Goal: Task Accomplishment & Management: Manage account settings

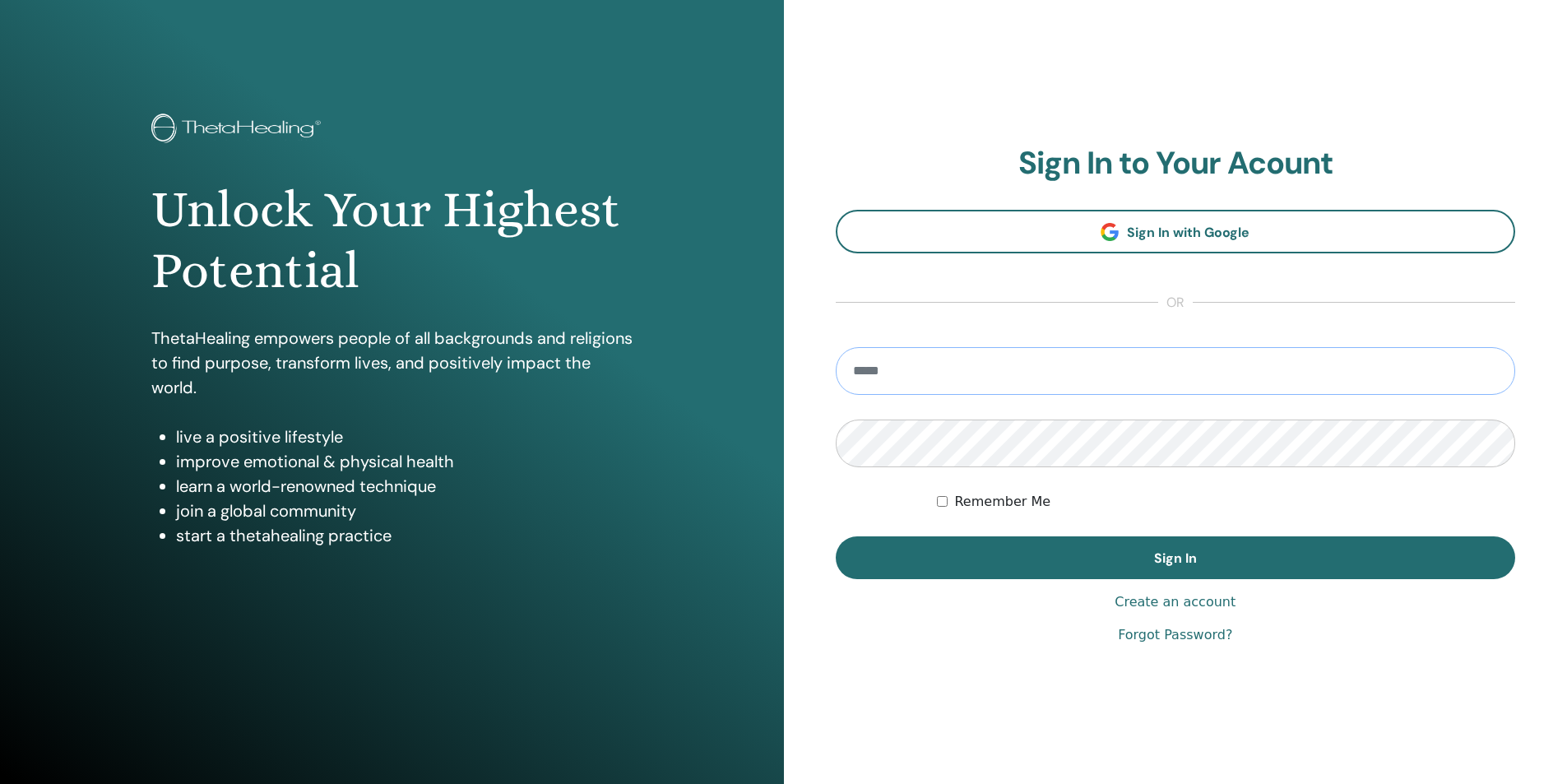
type input "**********"
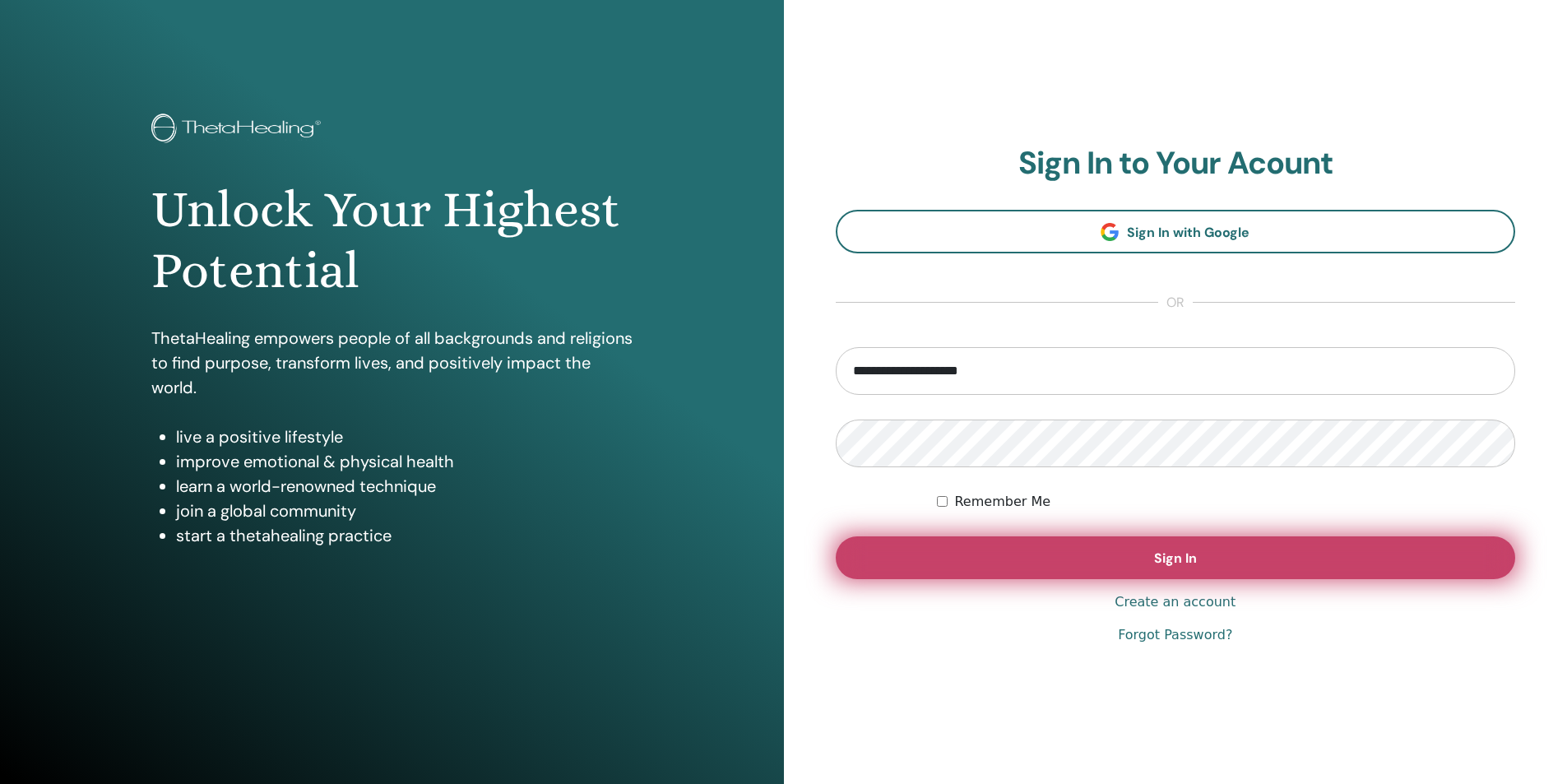
click at [1136, 560] on button "Sign In" at bounding box center [1176, 558] width 680 height 43
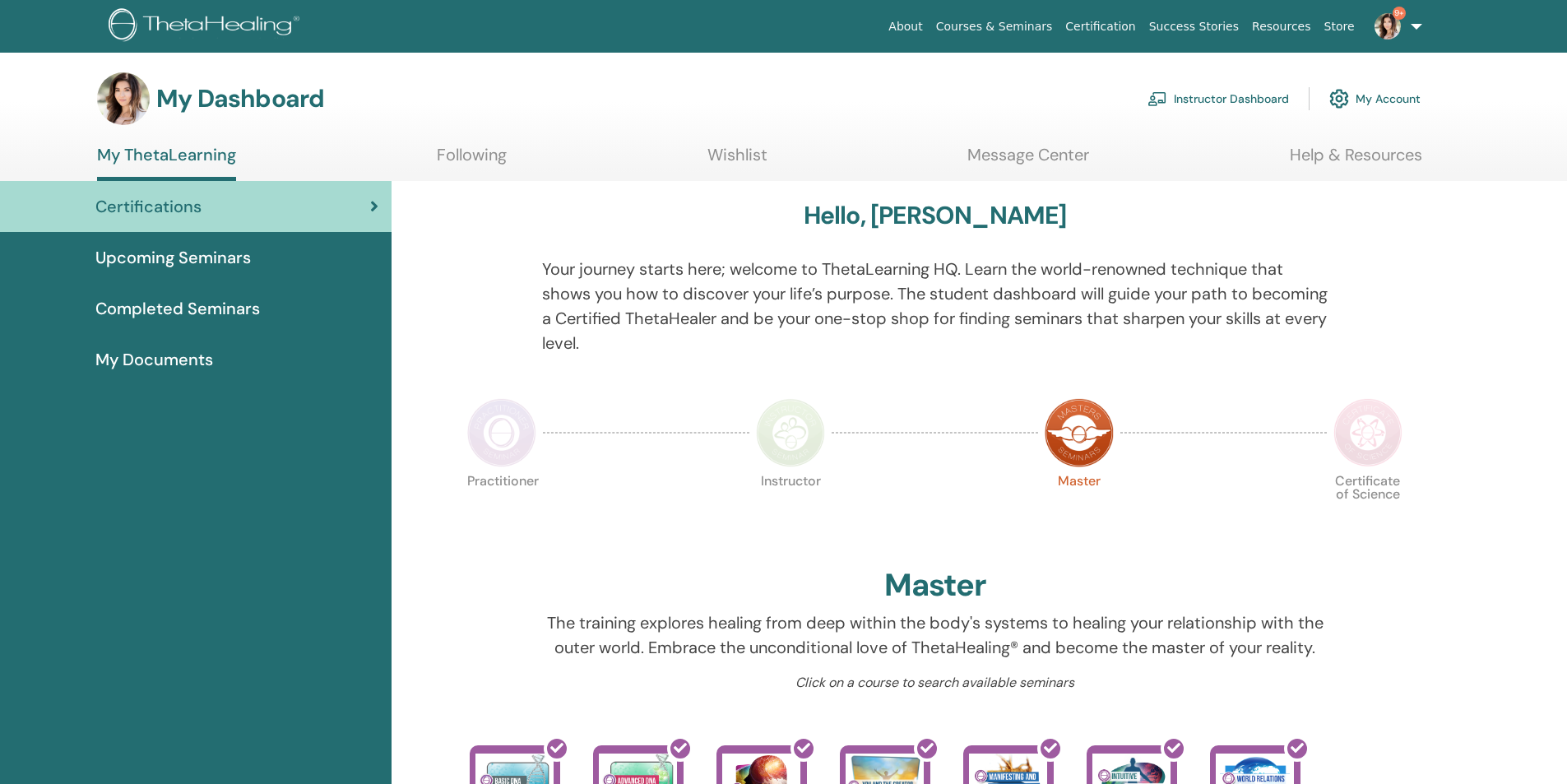
click at [1202, 103] on link "Instructor Dashboard" at bounding box center [1218, 98] width 141 height 36
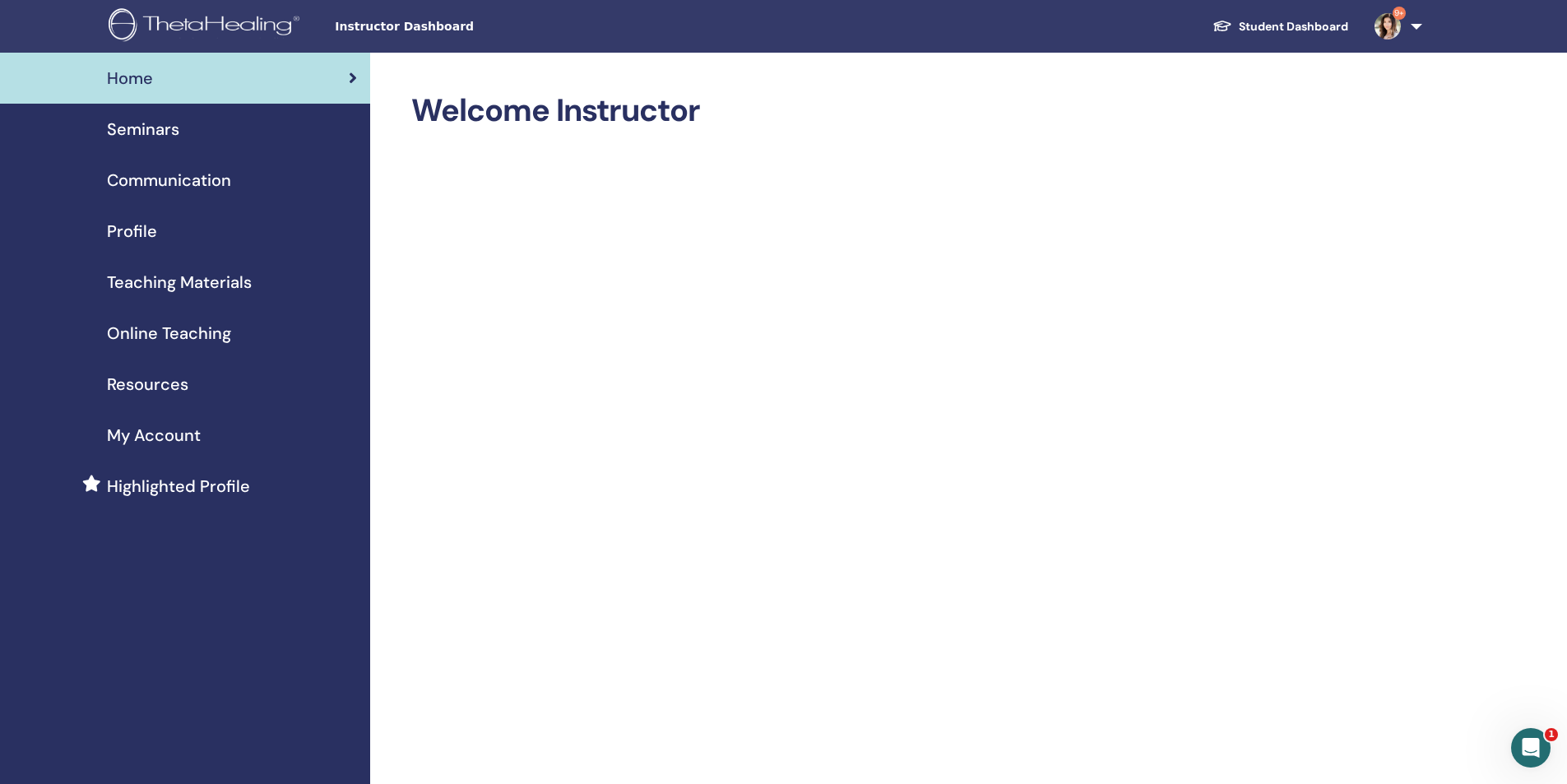
click at [136, 131] on span "Seminars" at bounding box center [143, 129] width 72 height 24
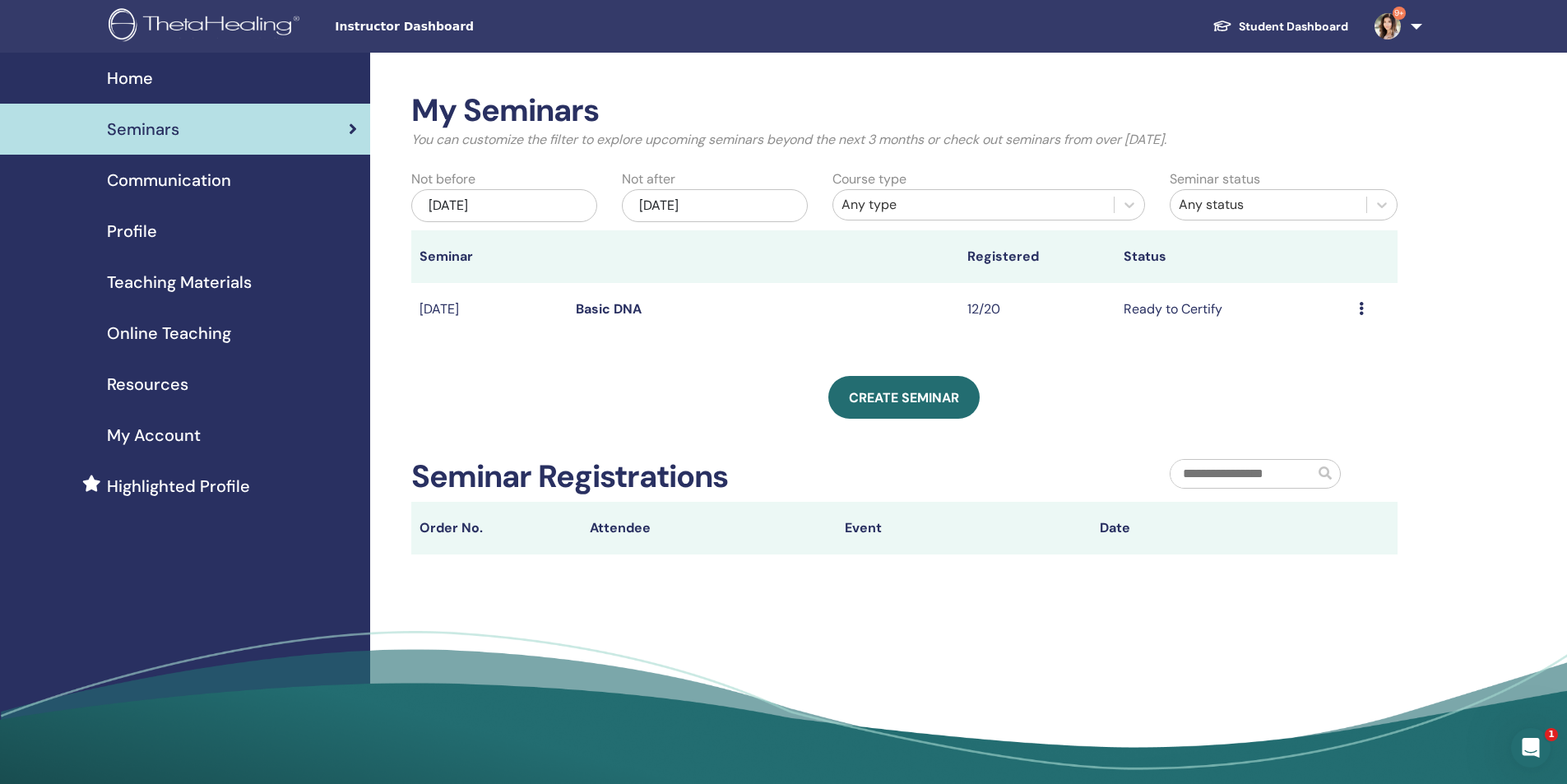
click at [1357, 309] on td "Preview Edit Attendees Cancel" at bounding box center [1375, 309] width 47 height 54
click at [1361, 311] on icon at bounding box center [1361, 307] width 5 height 13
click at [1303, 375] on link "Attendees" at bounding box center [1315, 373] width 62 height 18
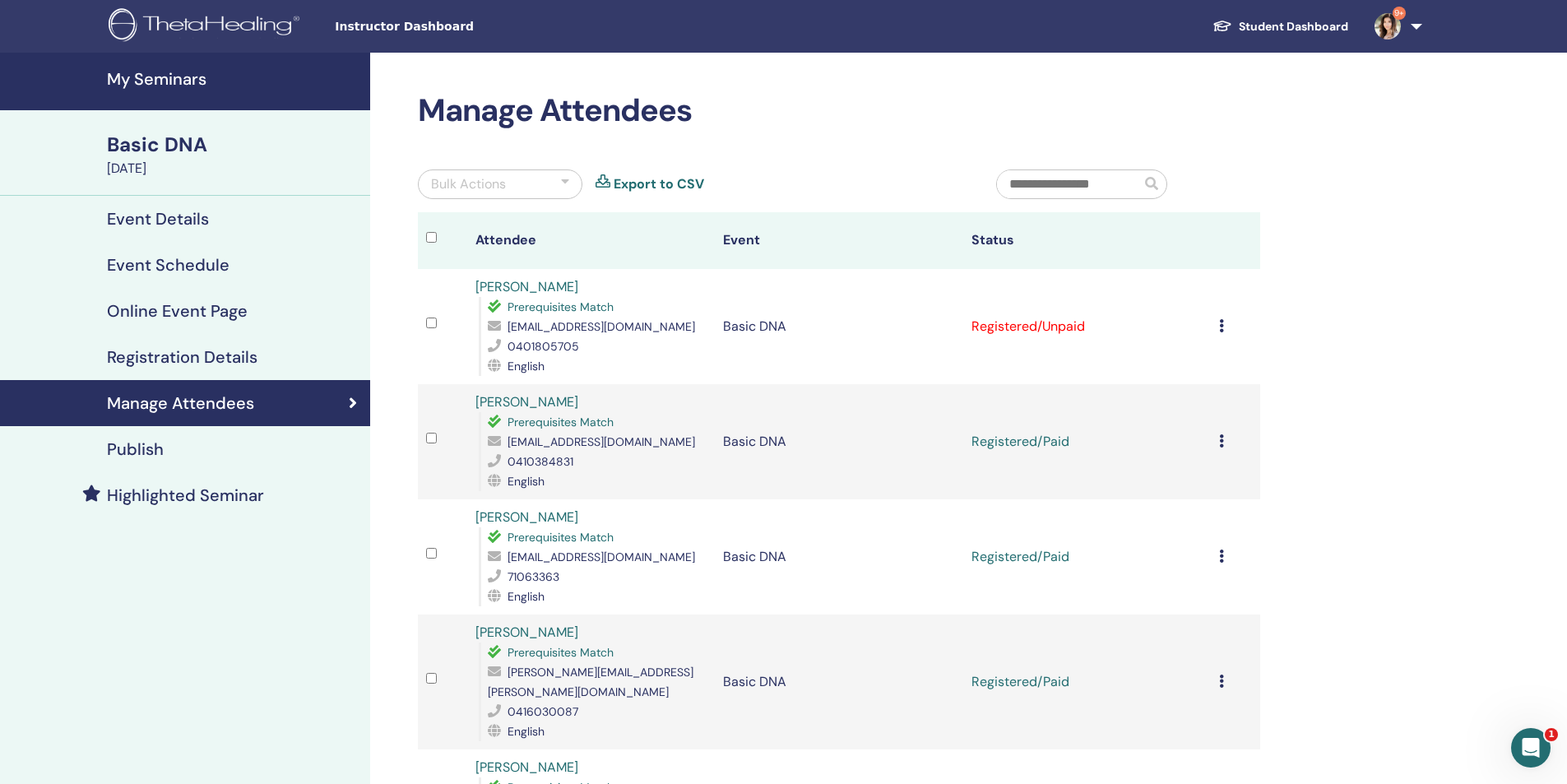
click at [1219, 323] on td "Cancel Registration Do not auto-certify Mark as Paid Mark as Unpaid Mark as Abs…" at bounding box center [1235, 327] width 50 height 115
click at [1220, 326] on icon at bounding box center [1222, 325] width 5 height 13
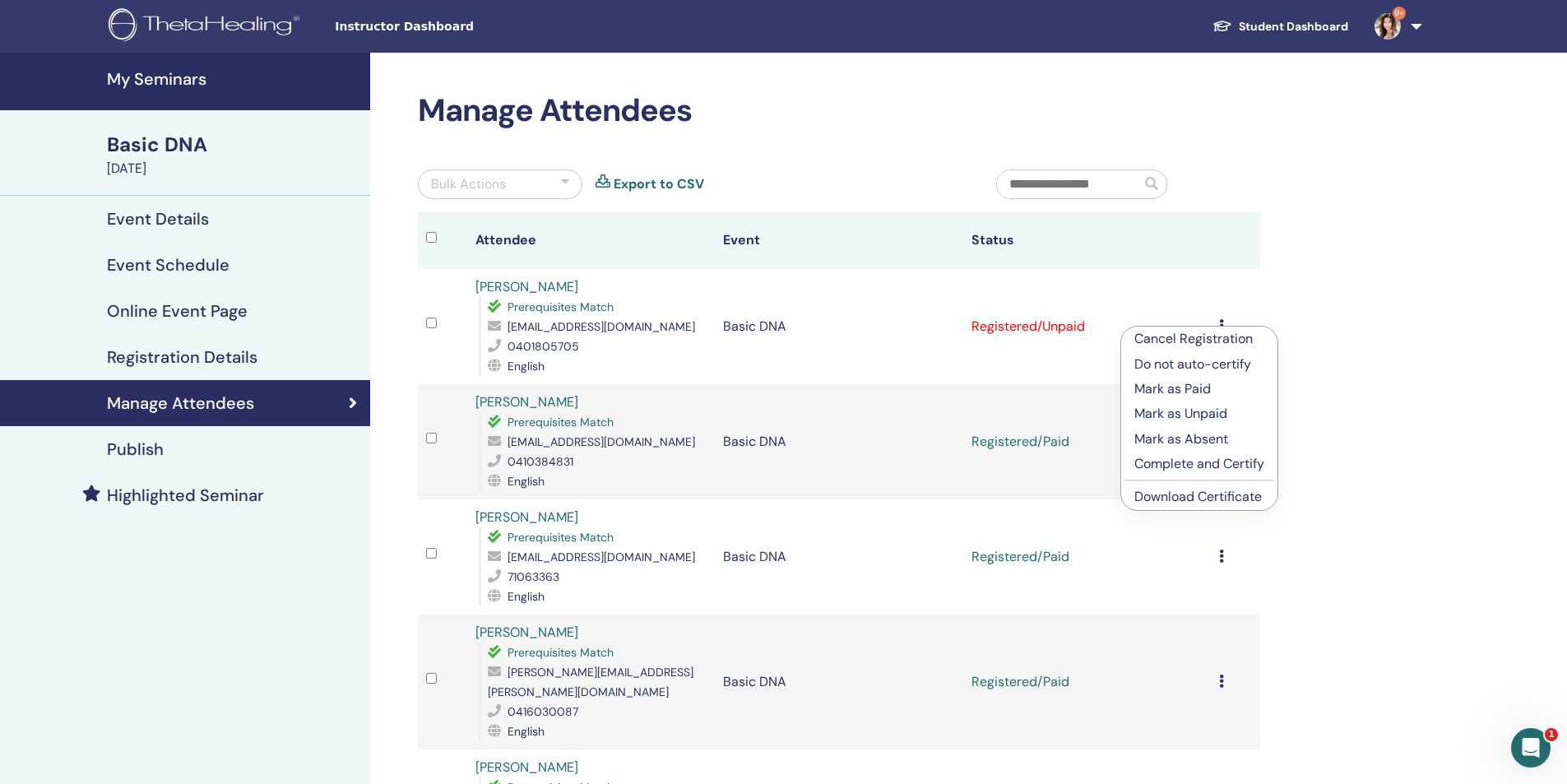
click at [1176, 460] on p "Complete and Certify" at bounding box center [1199, 463] width 130 height 20
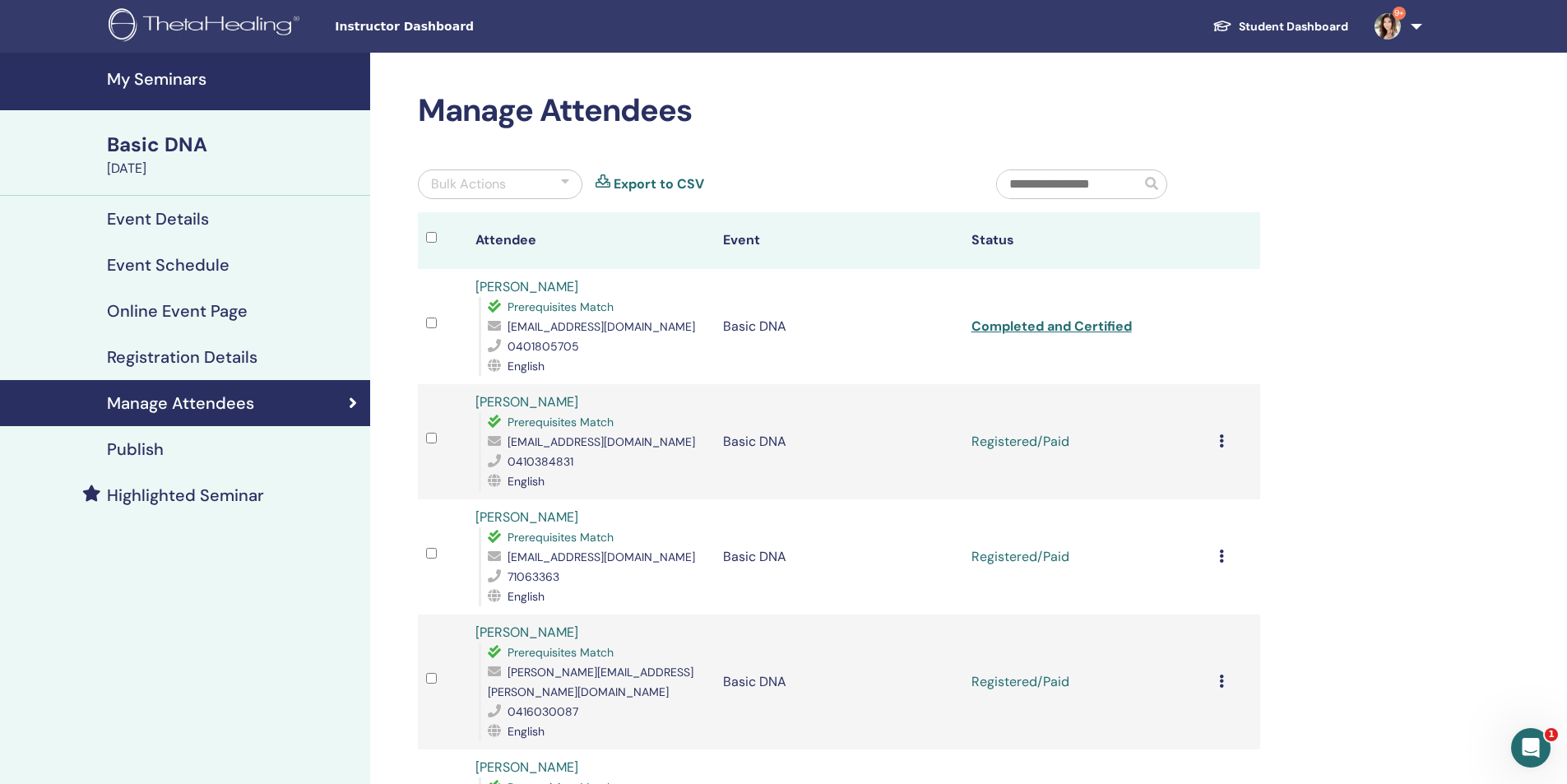
scroll to position [82, 0]
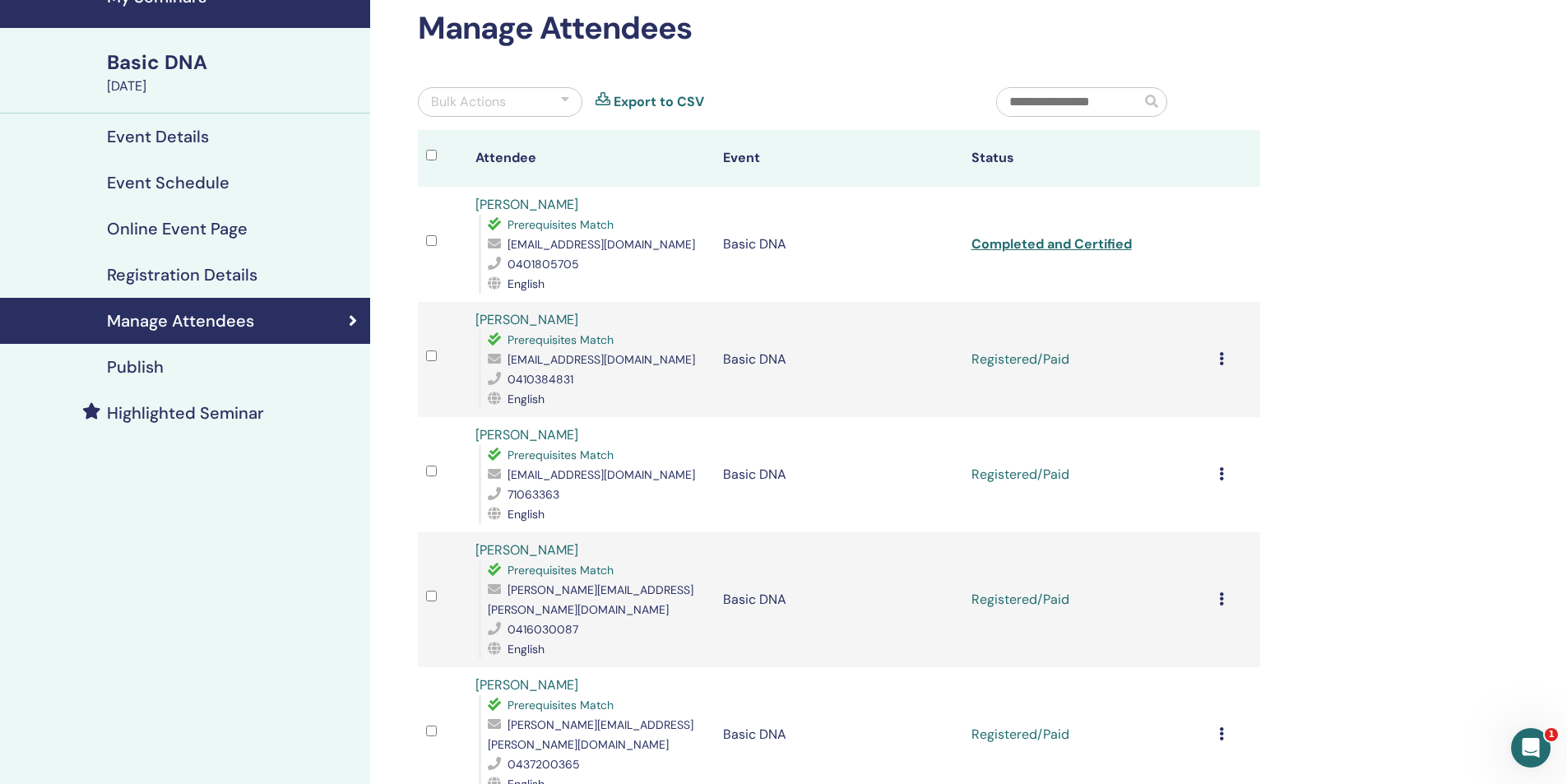
click at [1220, 359] on icon at bounding box center [1222, 358] width 5 height 13
click at [1186, 497] on p "Complete and Certify" at bounding box center [1198, 496] width 130 height 20
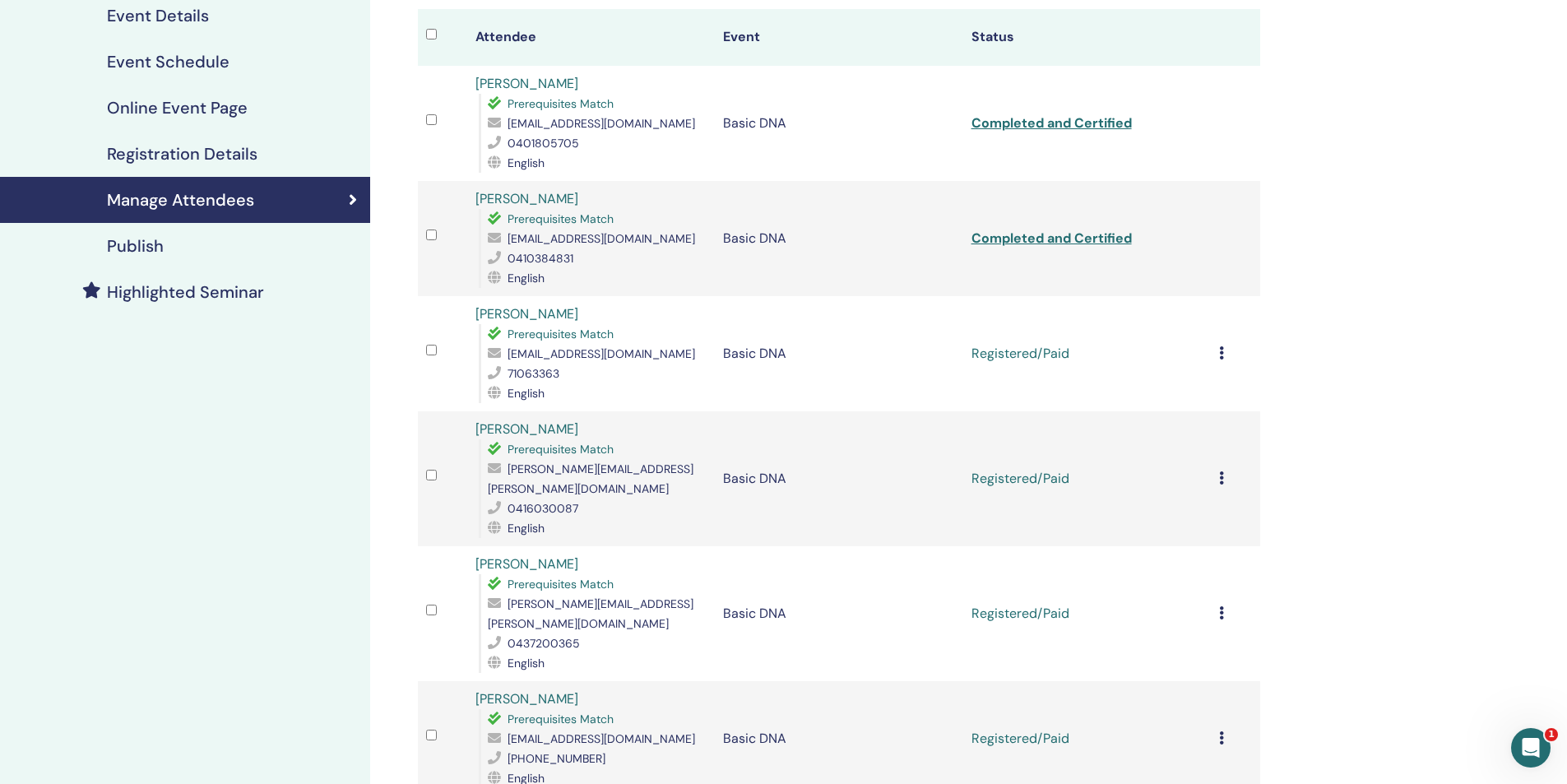
scroll to position [247, 0]
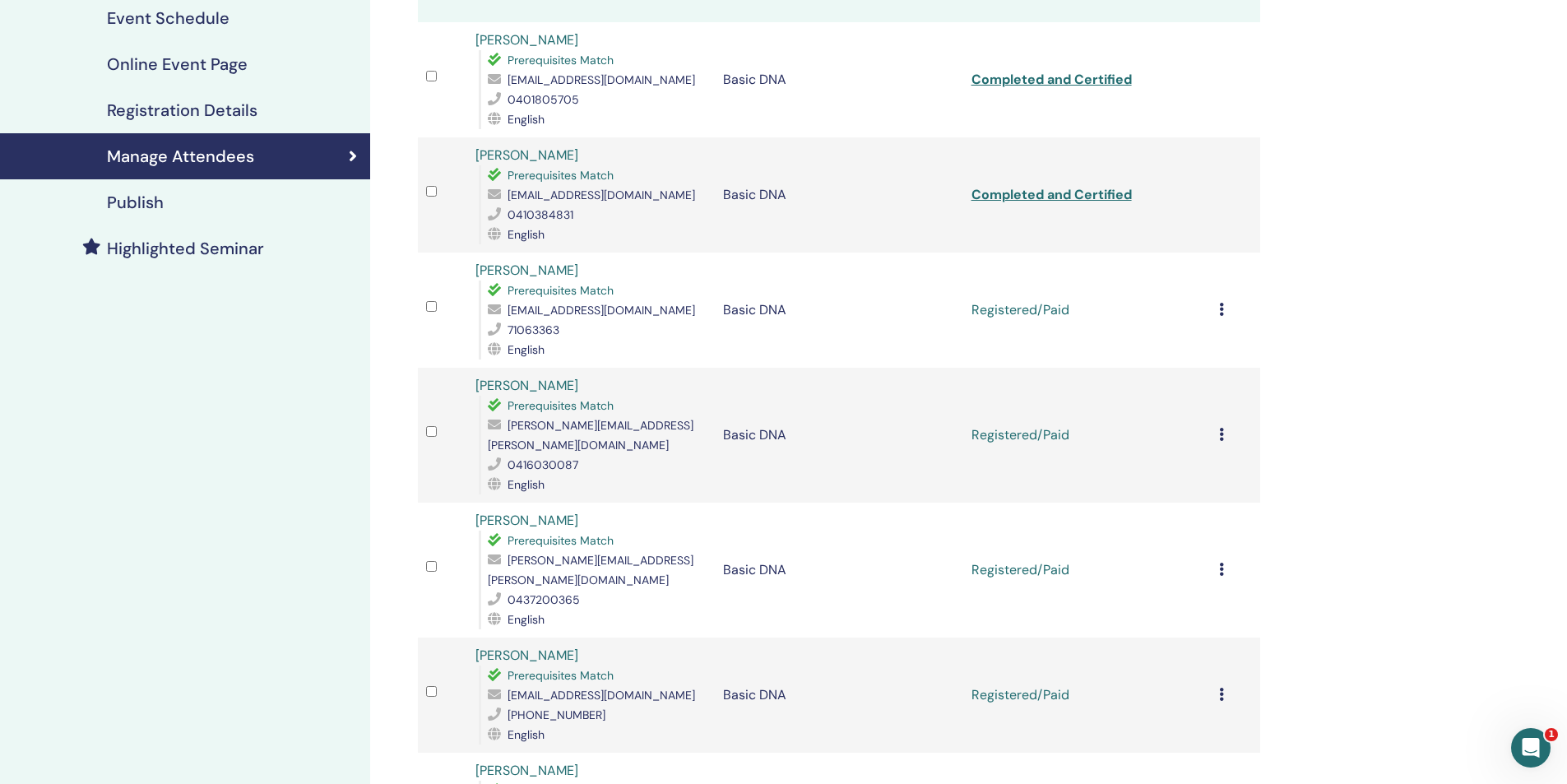
click at [1227, 309] on div "Cancel Registration Do not auto-certify Mark as Paid Mark as Unpaid Mark as Abs…" at bounding box center [1236, 310] width 33 height 20
click at [1199, 445] on p "Complete and Certify" at bounding box center [1207, 448] width 130 height 20
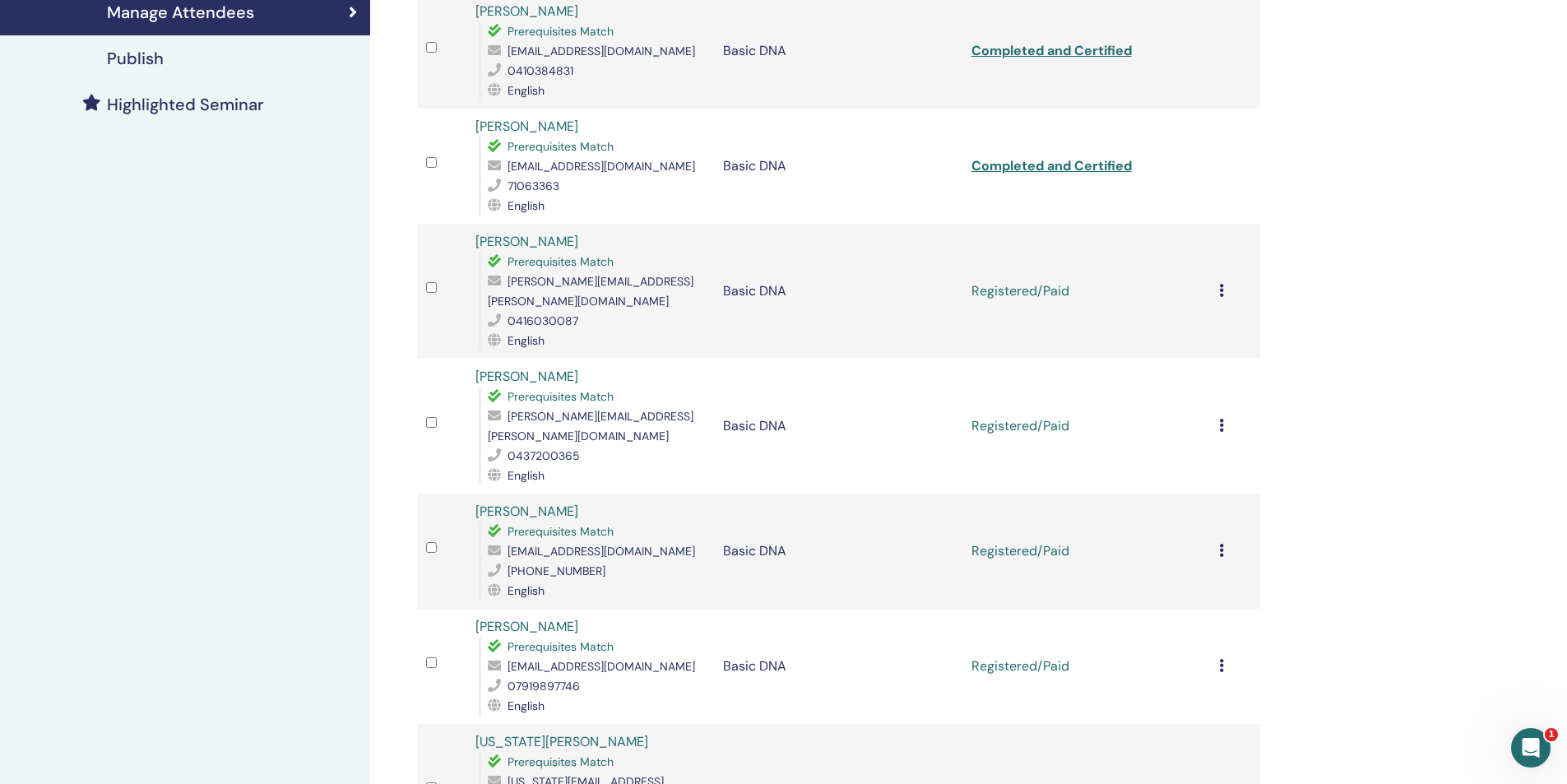
scroll to position [412, 0]
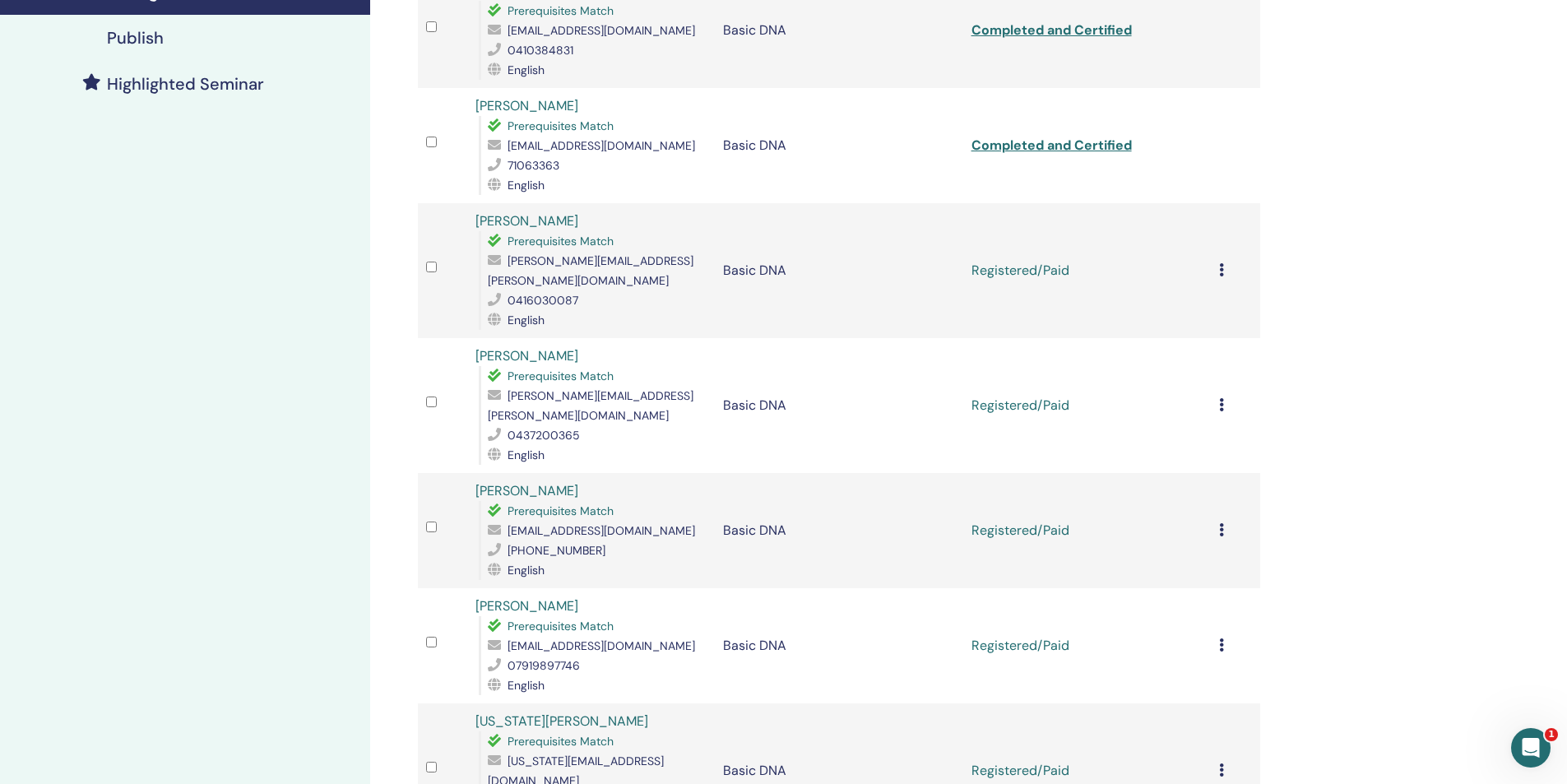
click at [1222, 263] on icon at bounding box center [1222, 269] width 5 height 13
click at [1197, 385] on p "Complete and Certify" at bounding box center [1201, 395] width 130 height 20
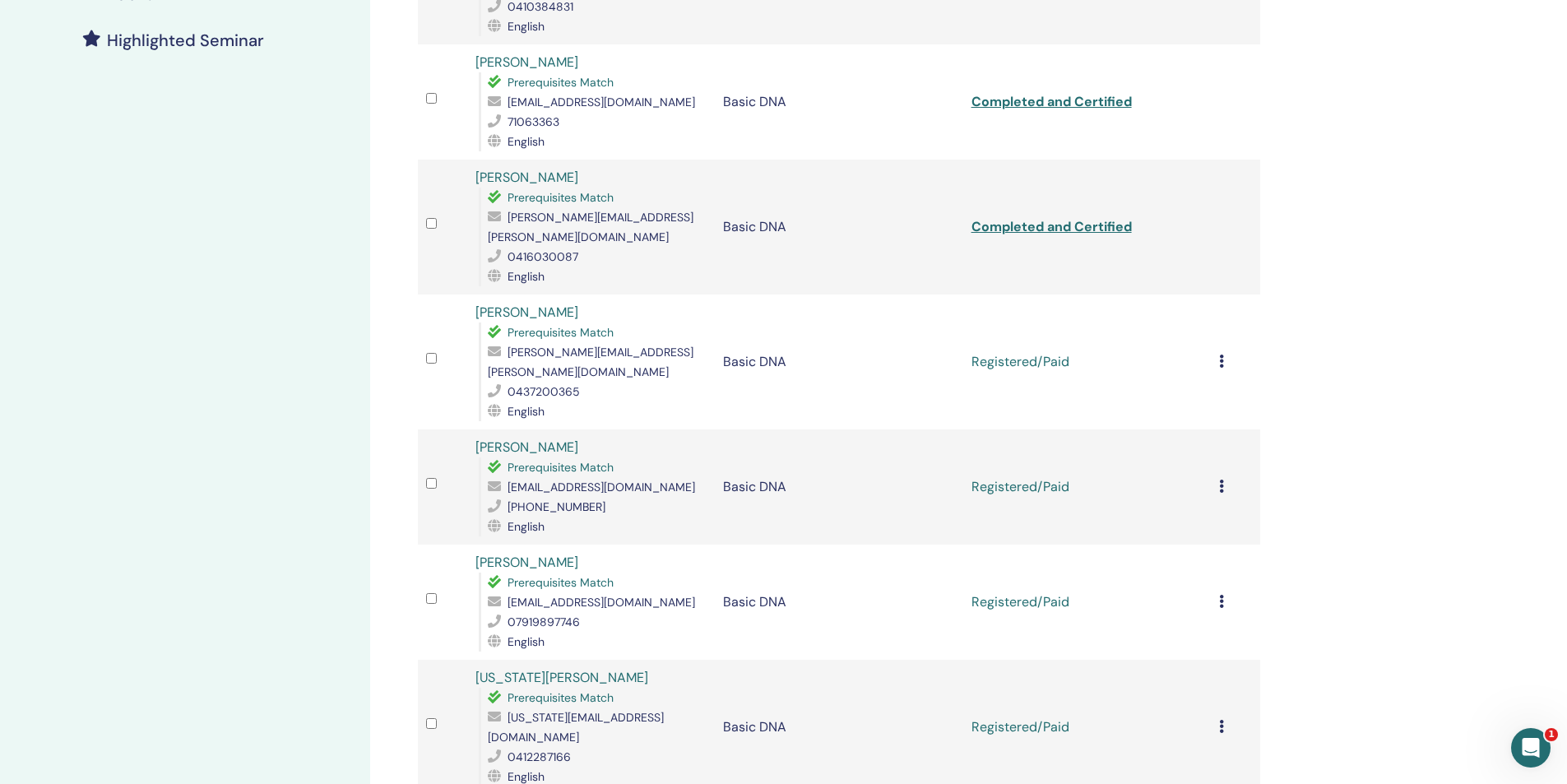
scroll to position [474, 0]
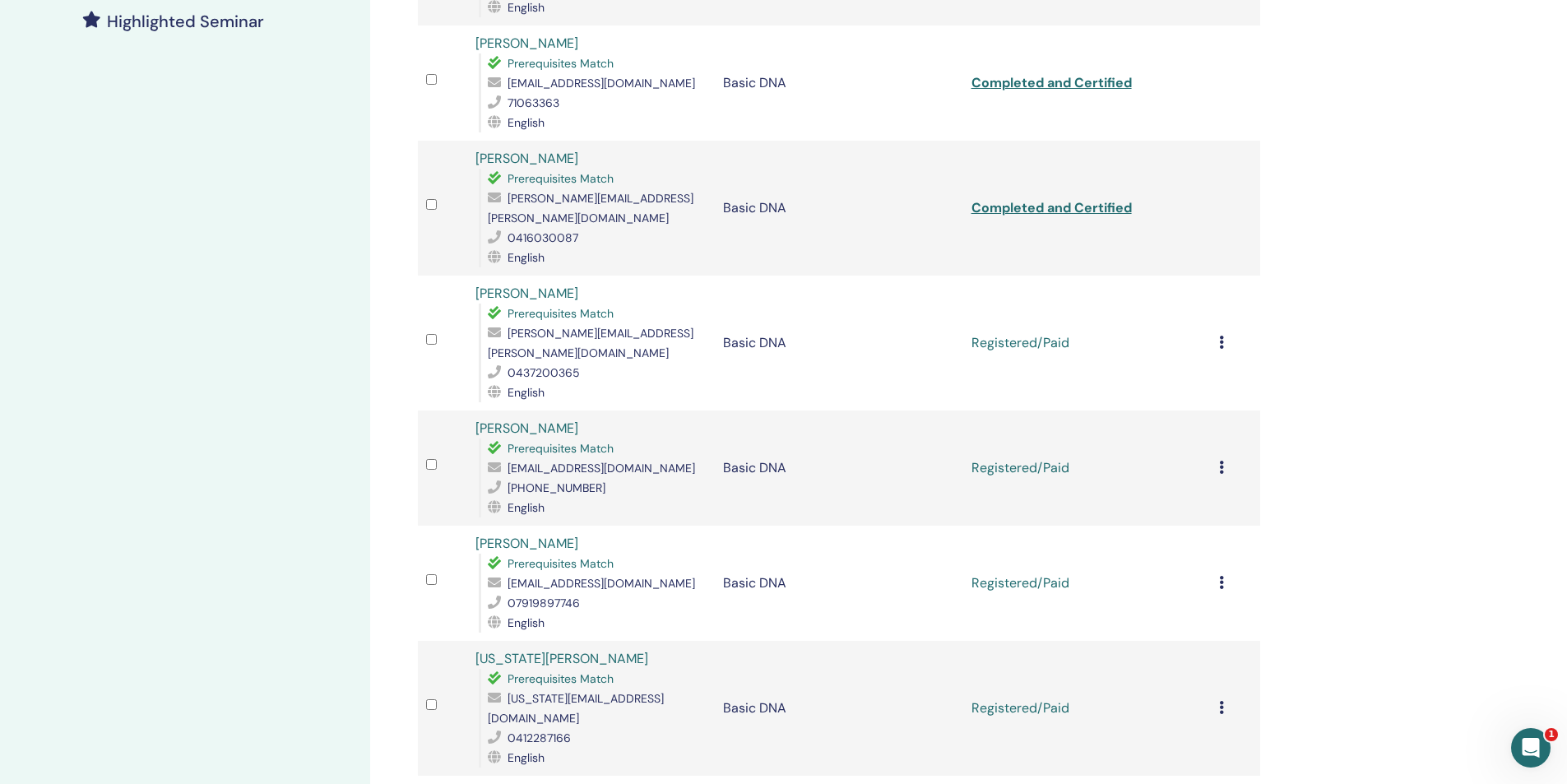
click at [1221, 335] on icon at bounding box center [1222, 341] width 5 height 13
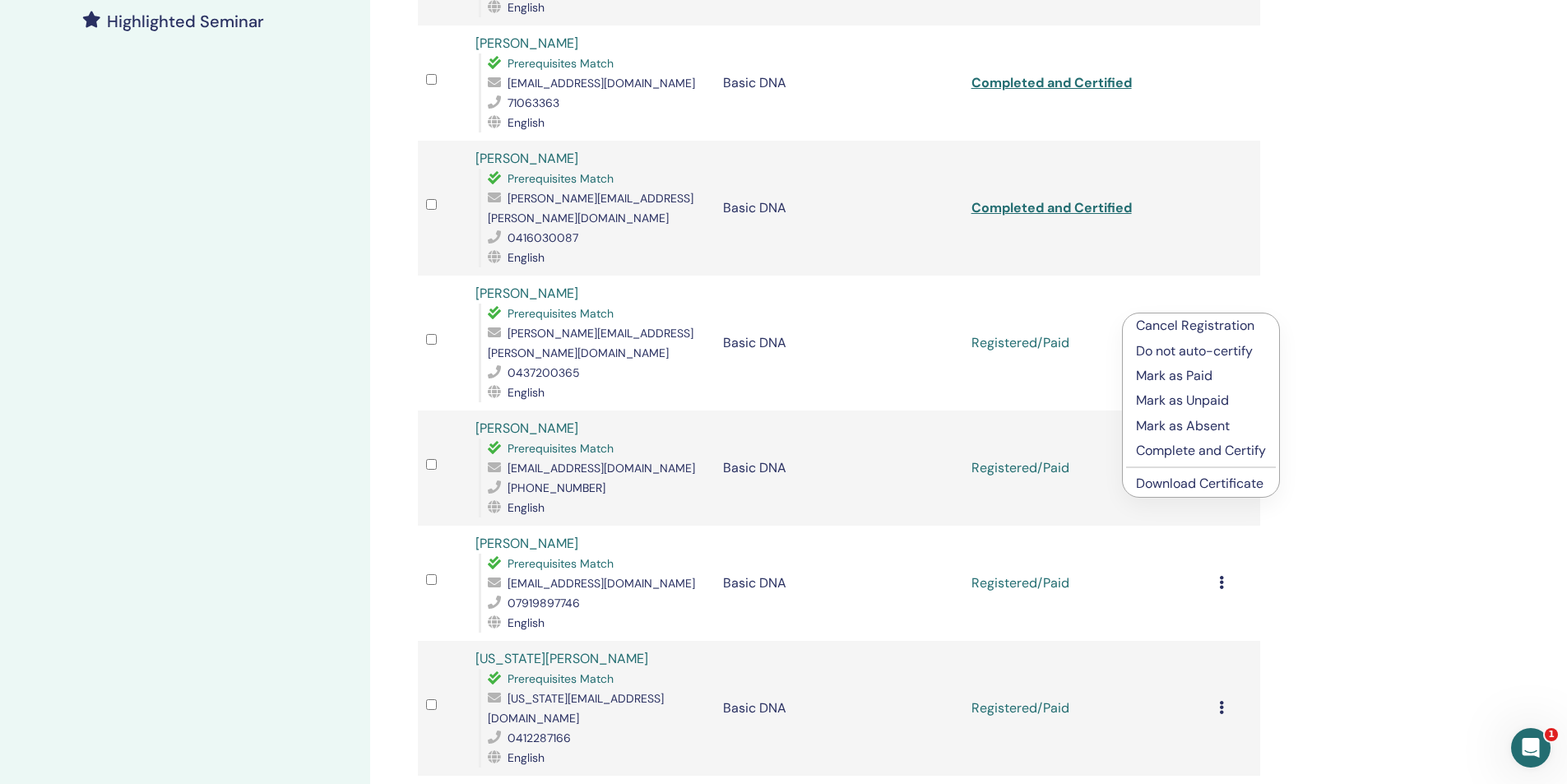
click at [1200, 451] on p "Complete and Certify" at bounding box center [1200, 451] width 130 height 20
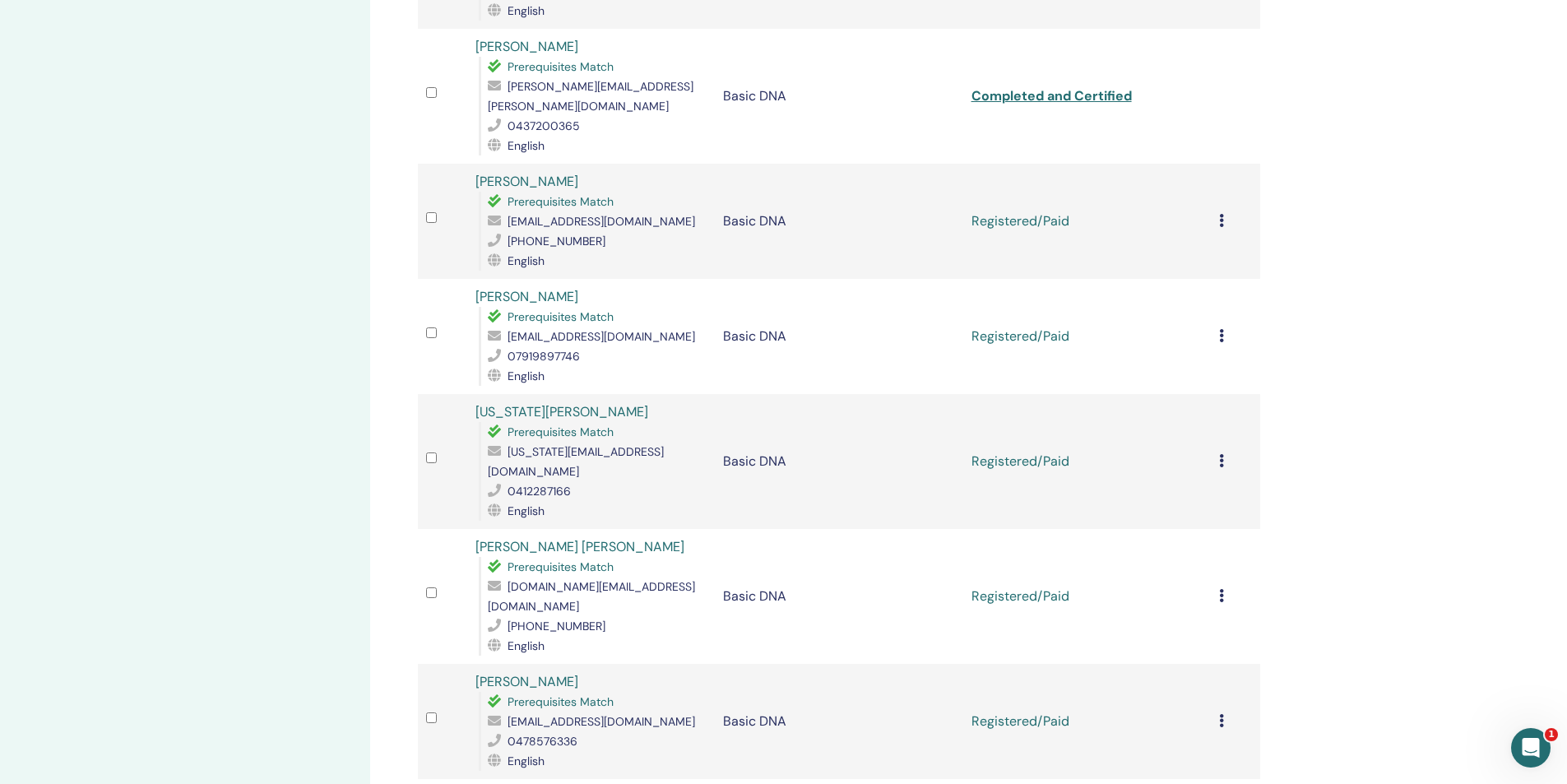
scroll to position [967, 0]
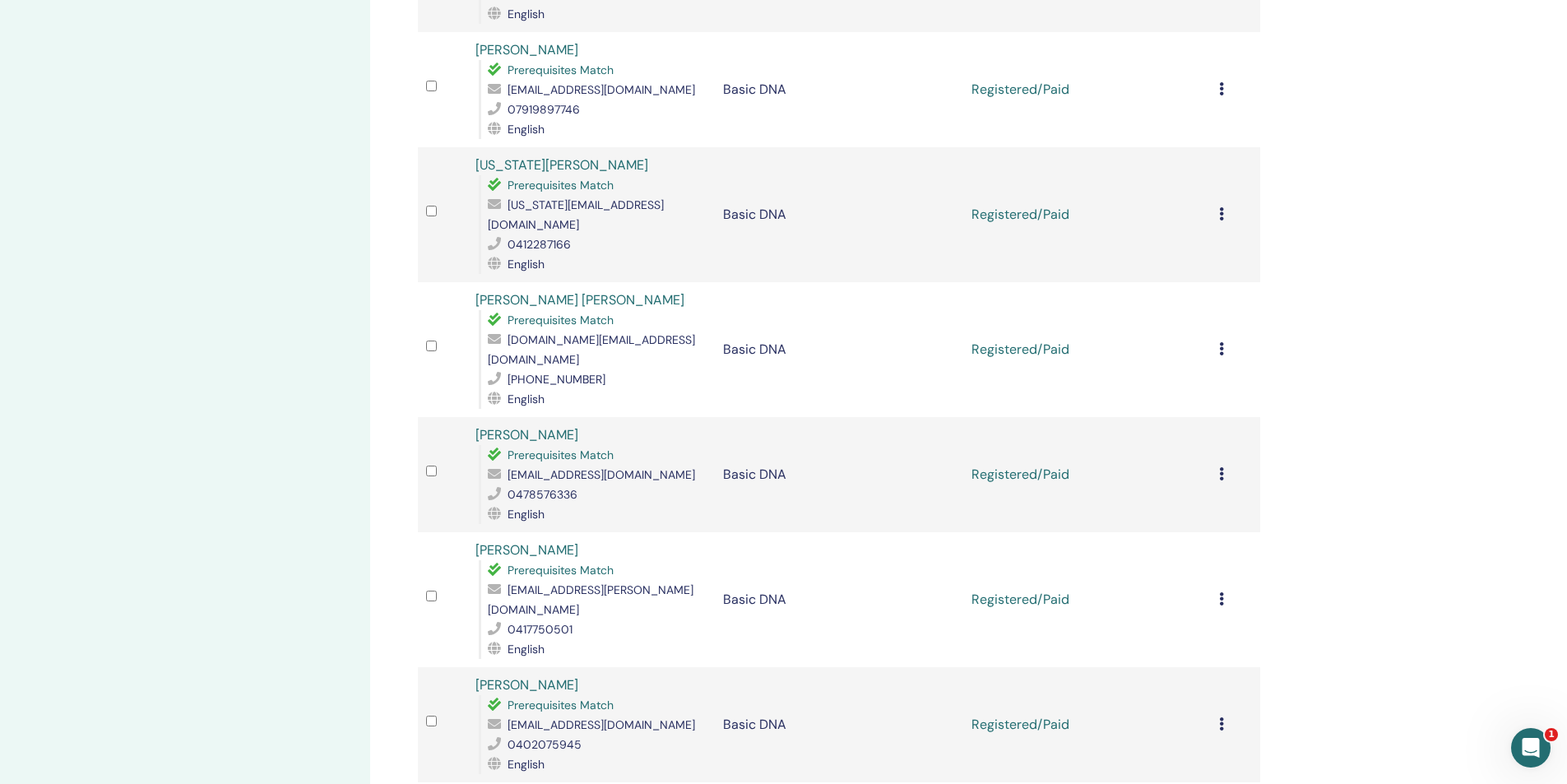
click at [1220, 717] on icon at bounding box center [1222, 723] width 5 height 13
click at [1178, 764] on p "Complete and Certify" at bounding box center [1199, 764] width 130 height 20
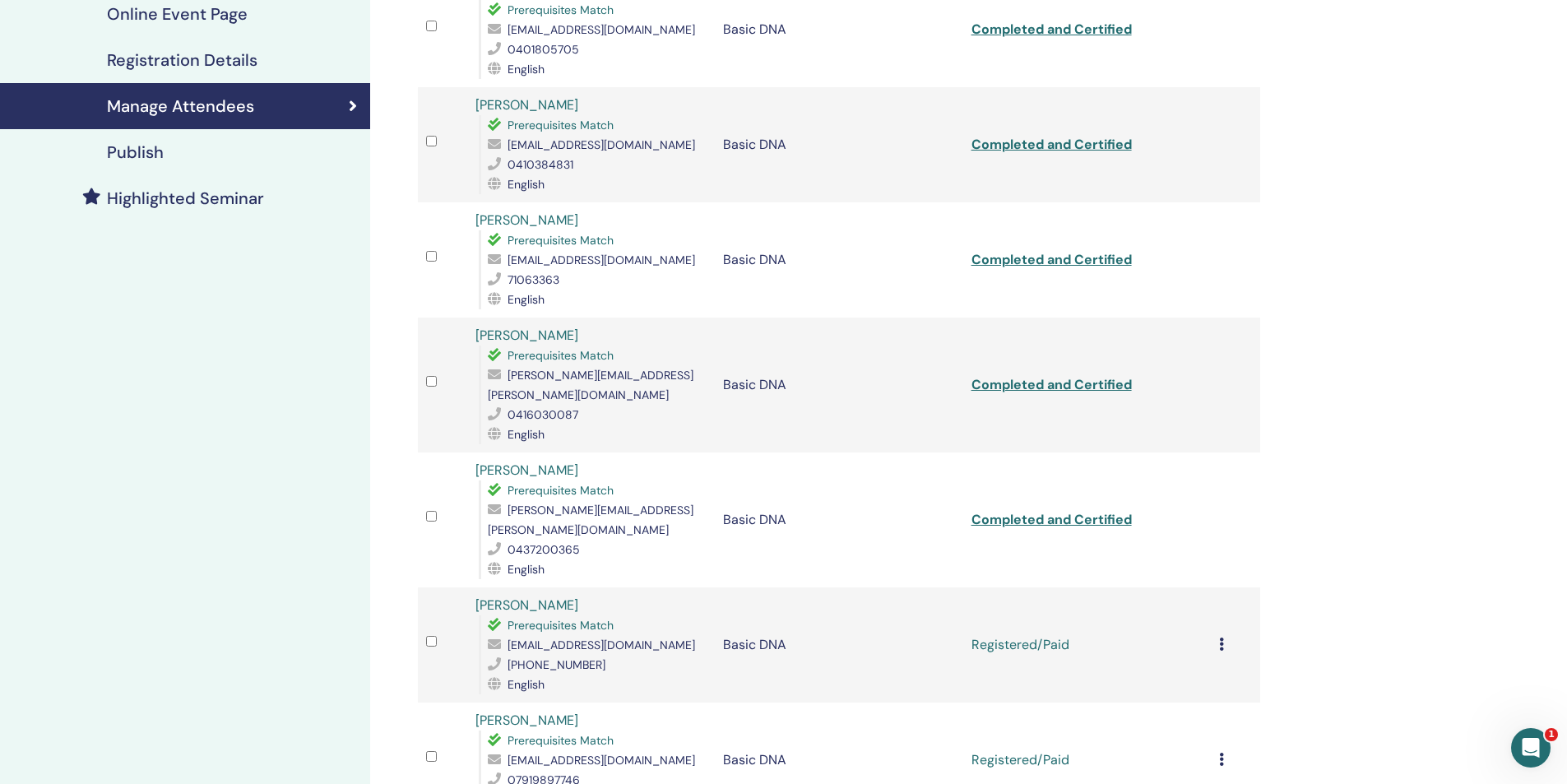
scroll to position [412, 0]
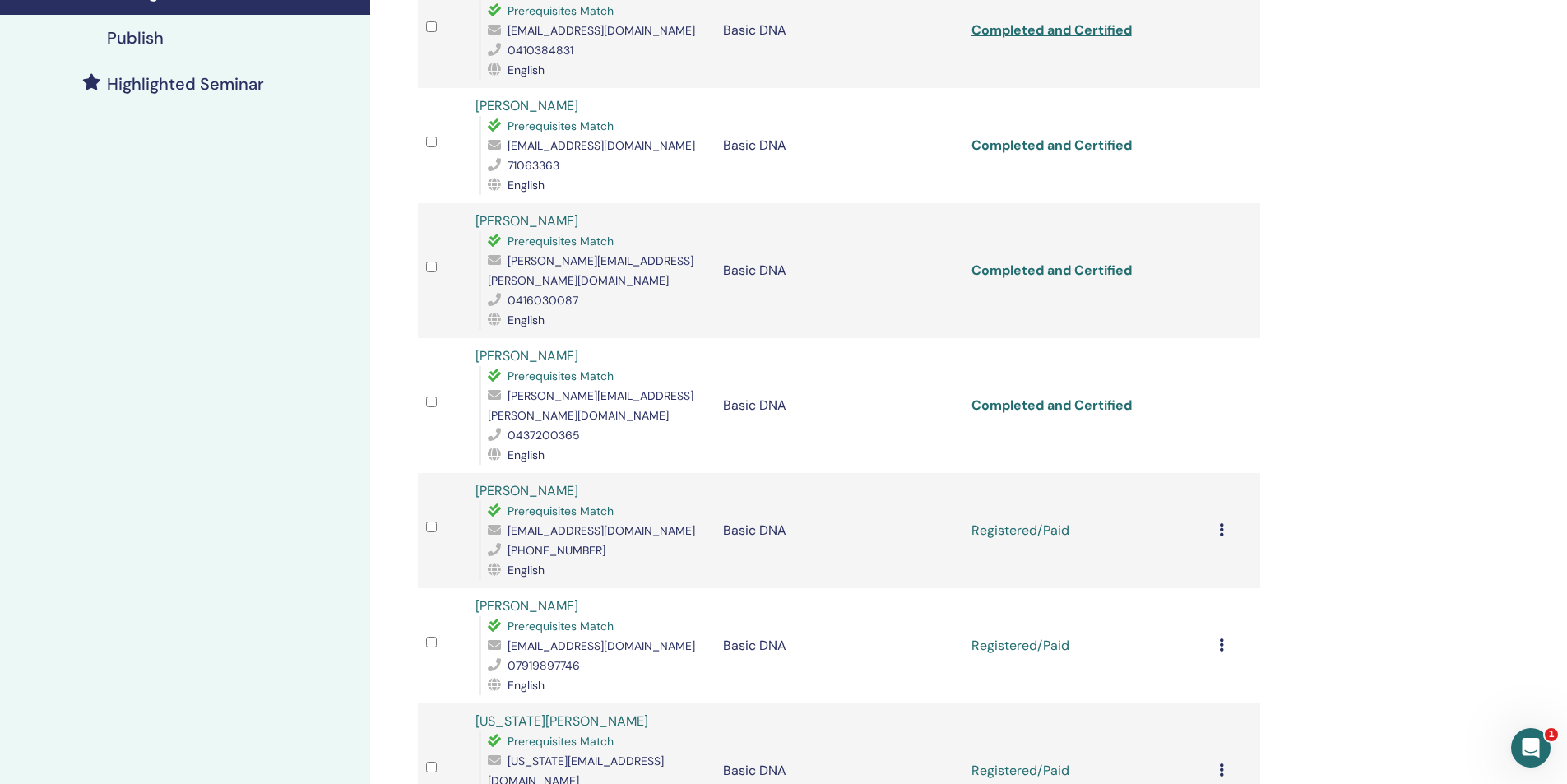
click at [1217, 487] on td "Cancel Registration Do not auto-certify Mark as Paid Mark as Unpaid Mark as Abs…" at bounding box center [1235, 530] width 50 height 115
click at [1220, 523] on icon at bounding box center [1222, 529] width 5 height 13
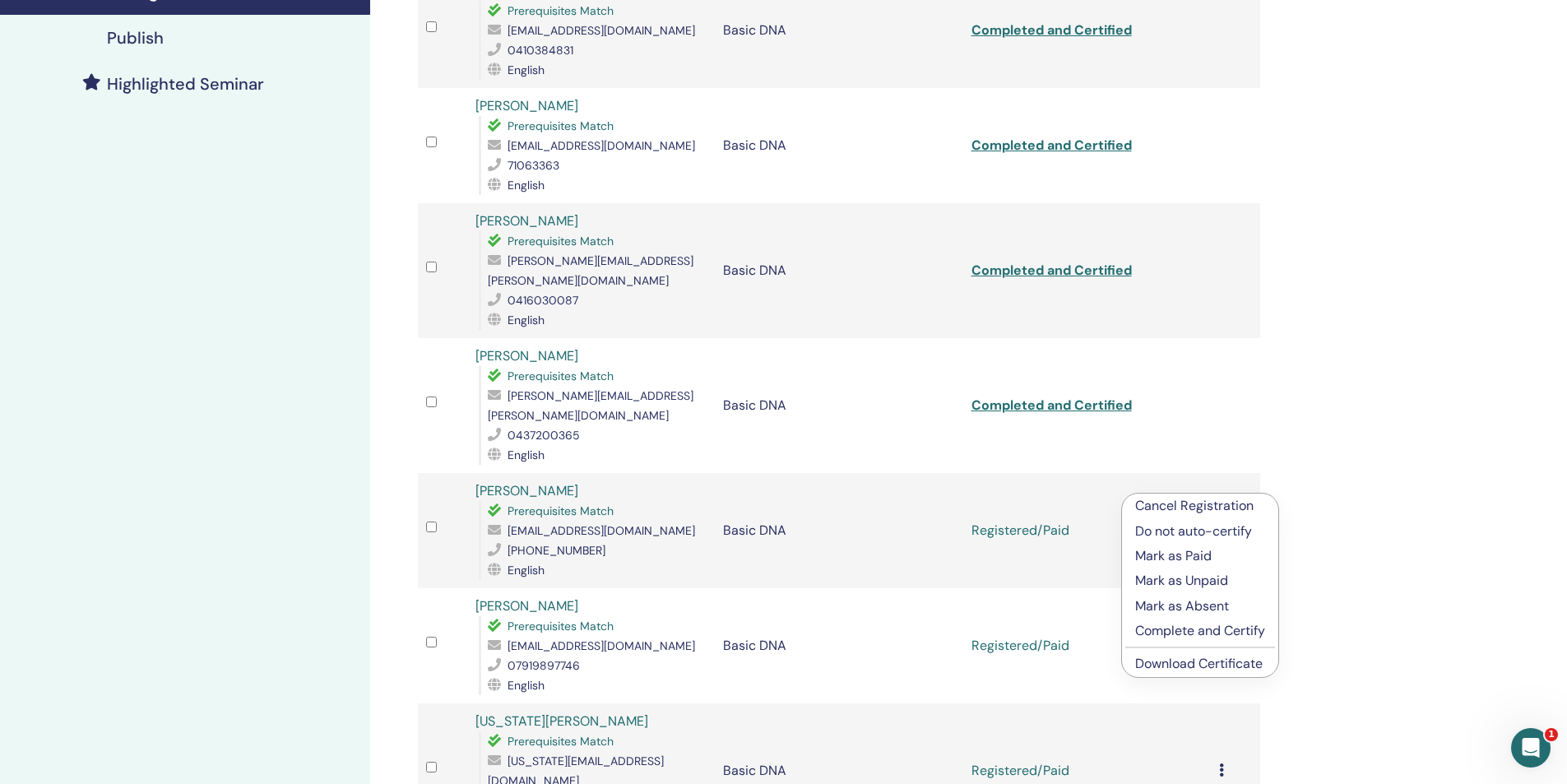
click at [1187, 629] on p "Complete and Certify" at bounding box center [1200, 631] width 130 height 20
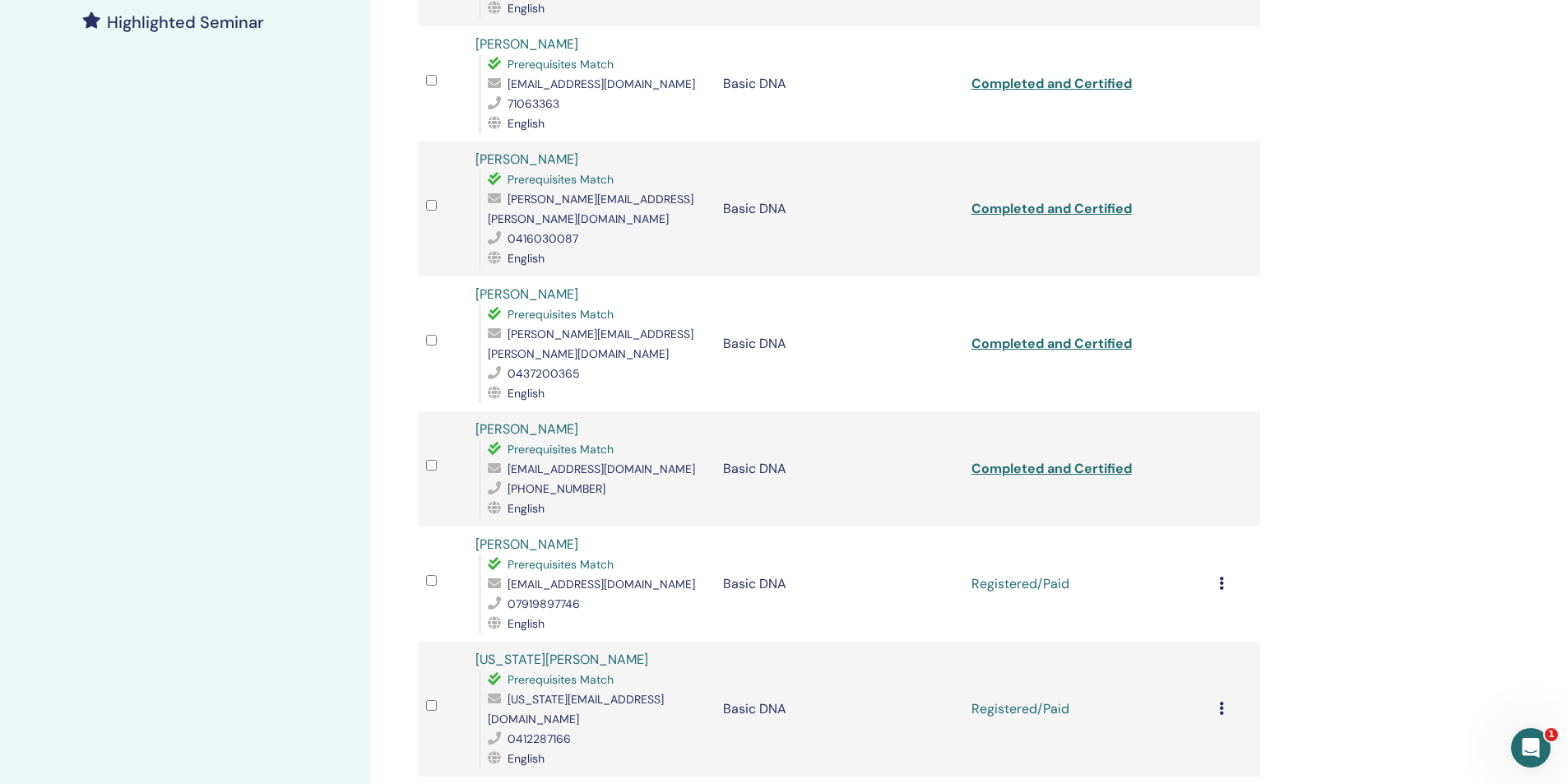
scroll to position [474, 0]
click at [1220, 575] on icon at bounding box center [1222, 581] width 5 height 13
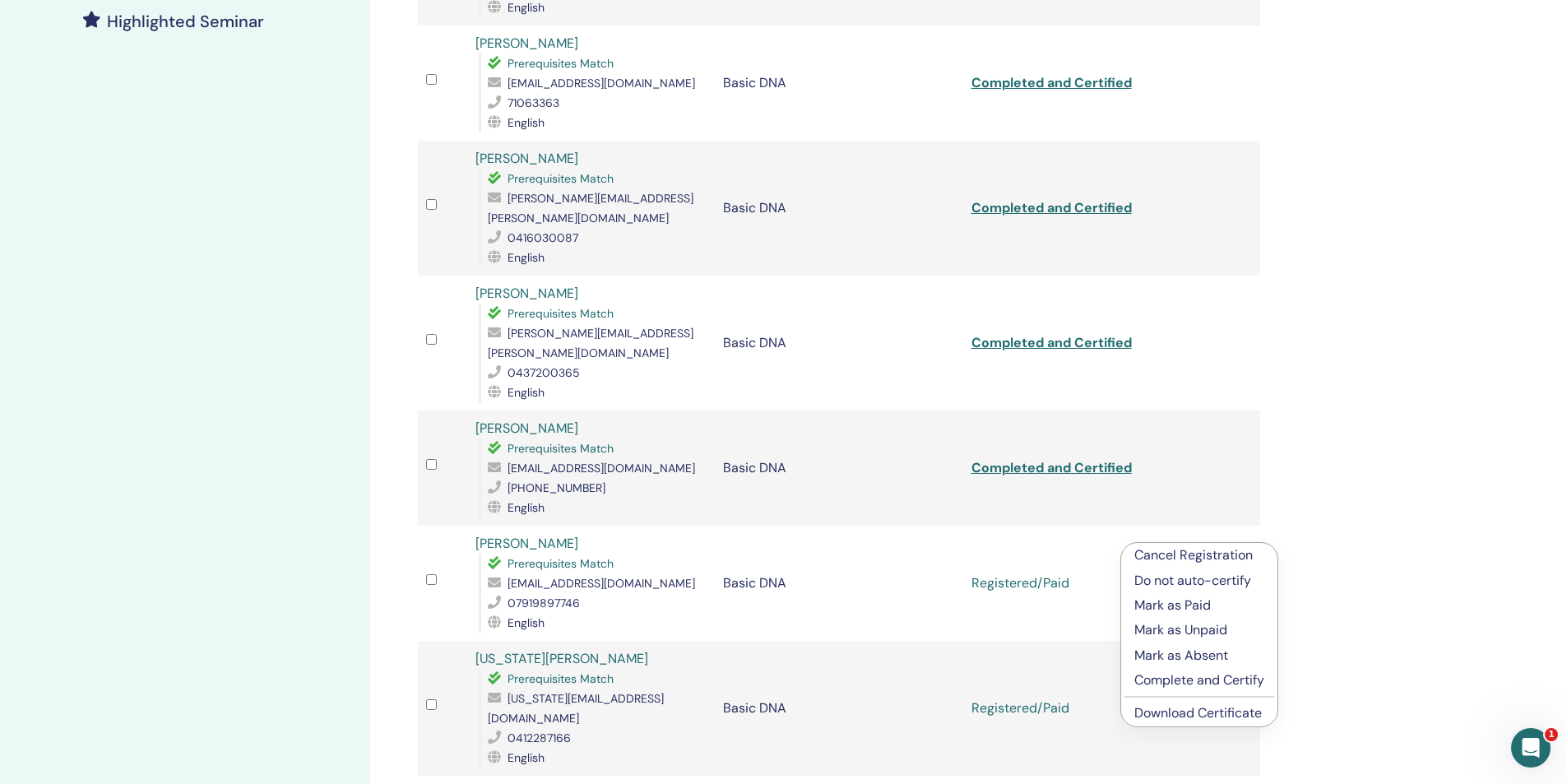
click at [1193, 677] on p "Complete and Certify" at bounding box center [1199, 680] width 130 height 20
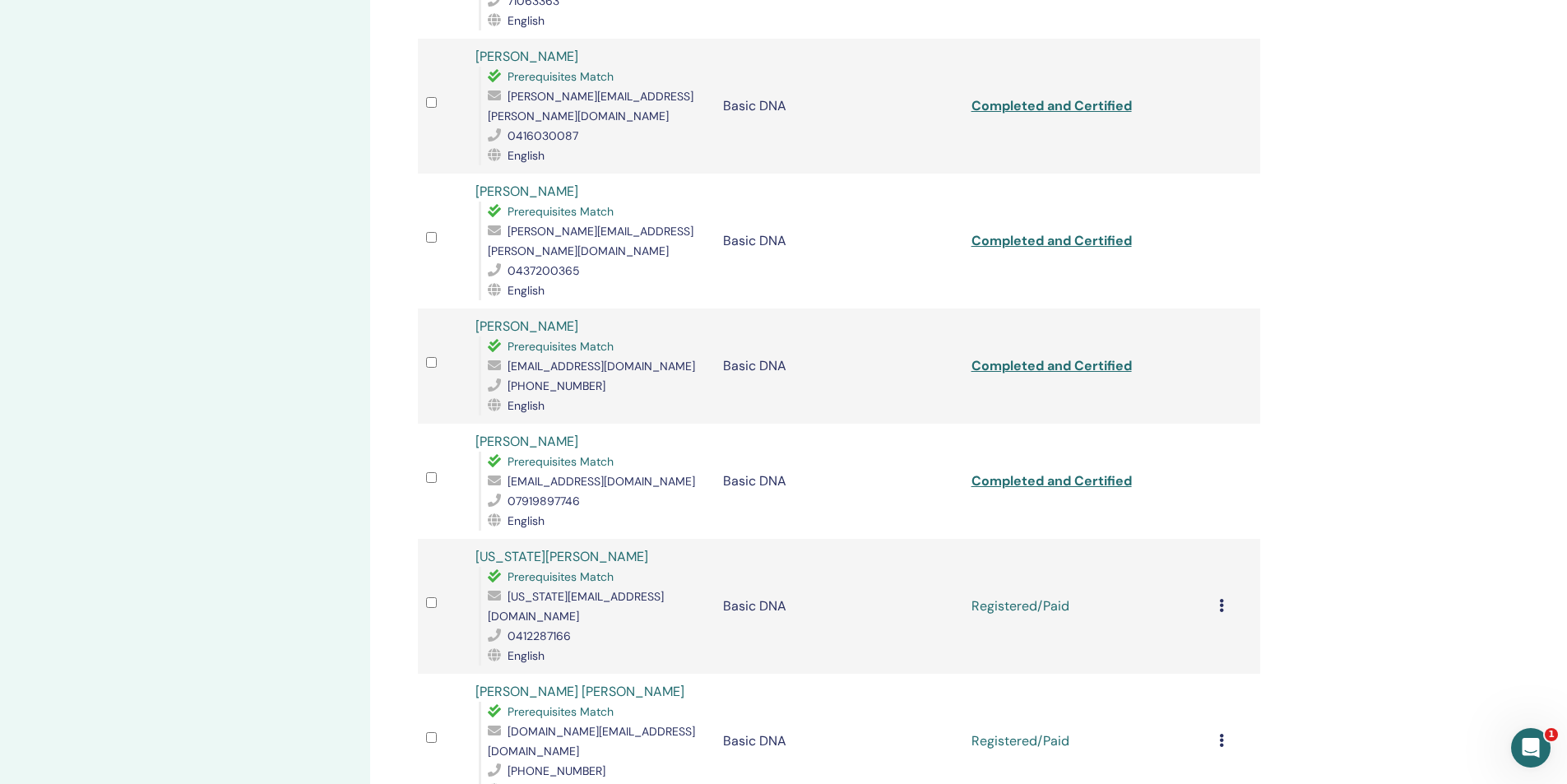
scroll to position [658, 0]
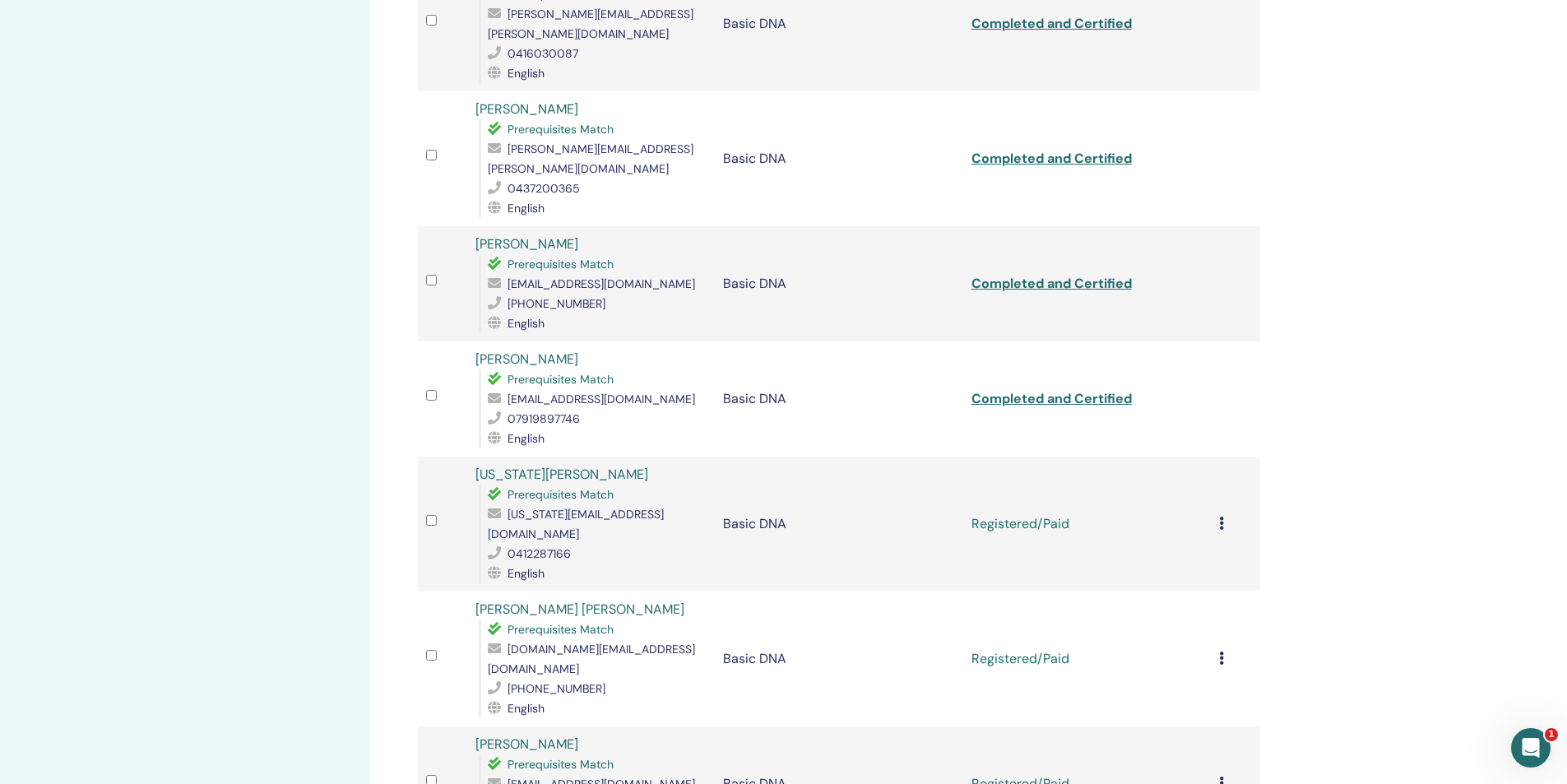
click at [1221, 517] on icon at bounding box center [1222, 523] width 5 height 13
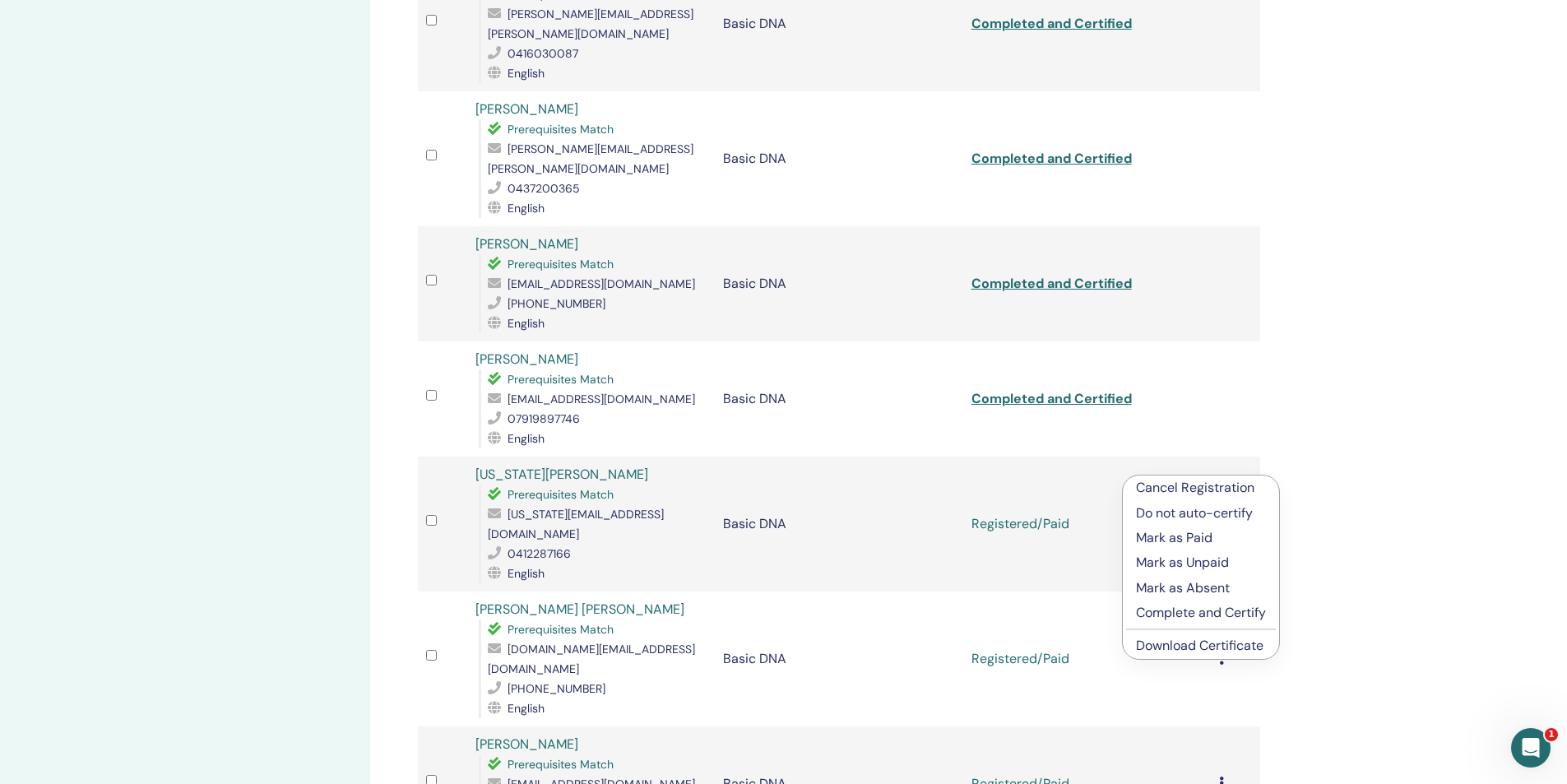
click at [1192, 610] on p "Complete and Certify" at bounding box center [1200, 612] width 130 height 20
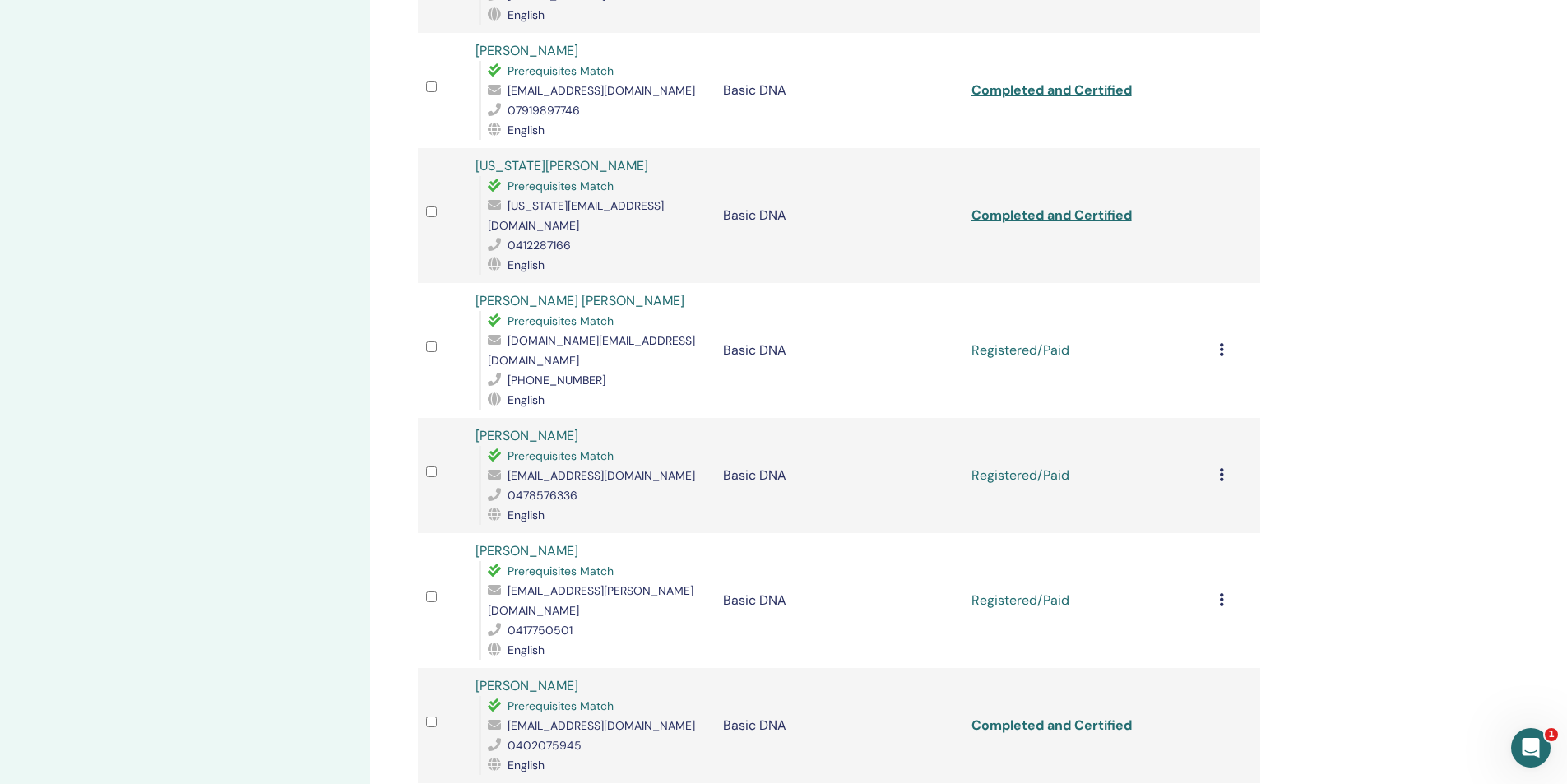
scroll to position [967, 0]
click at [1221, 342] on icon at bounding box center [1222, 348] width 5 height 13
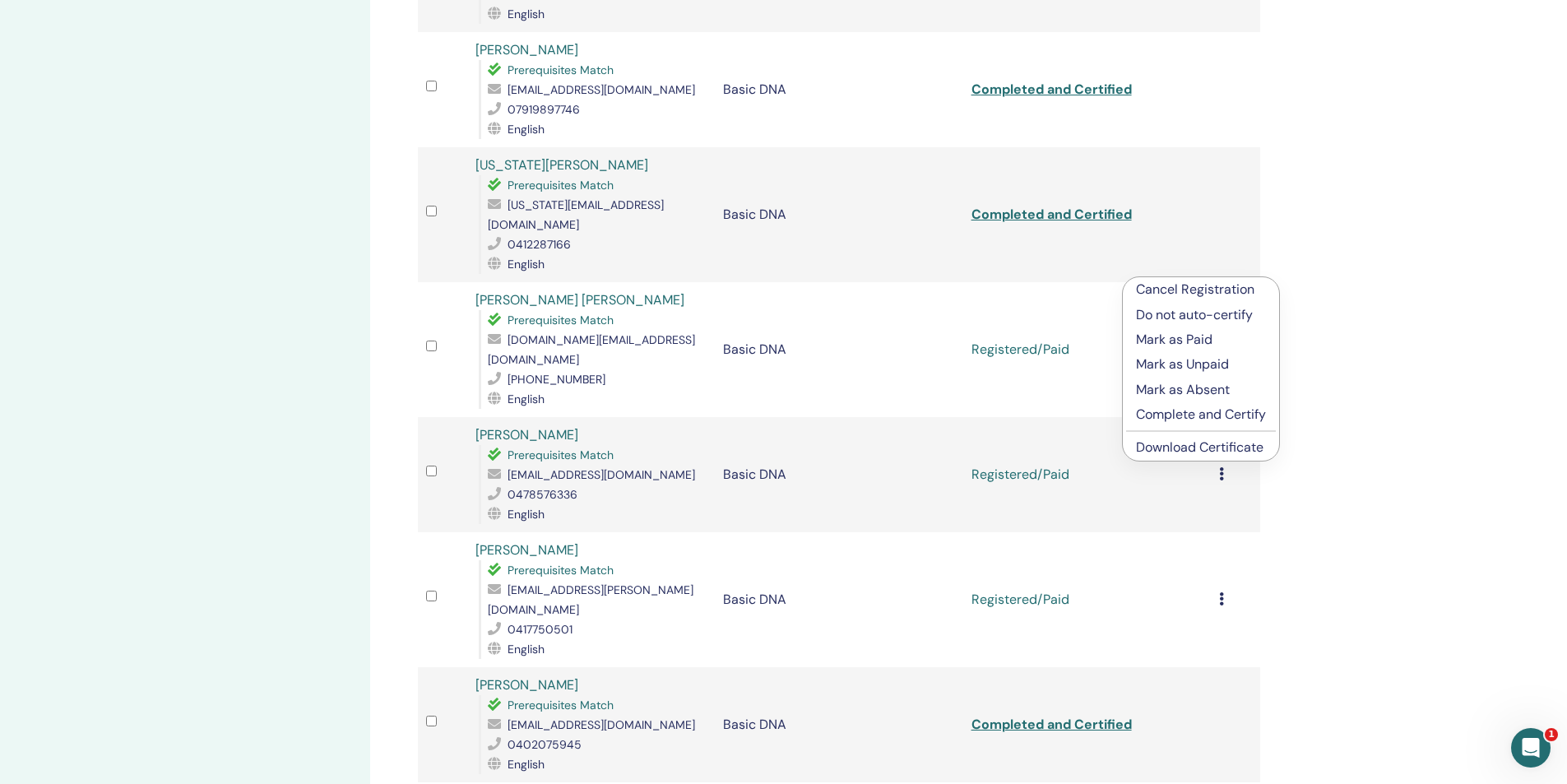
click at [1180, 416] on p "Complete and Certify" at bounding box center [1200, 414] width 130 height 20
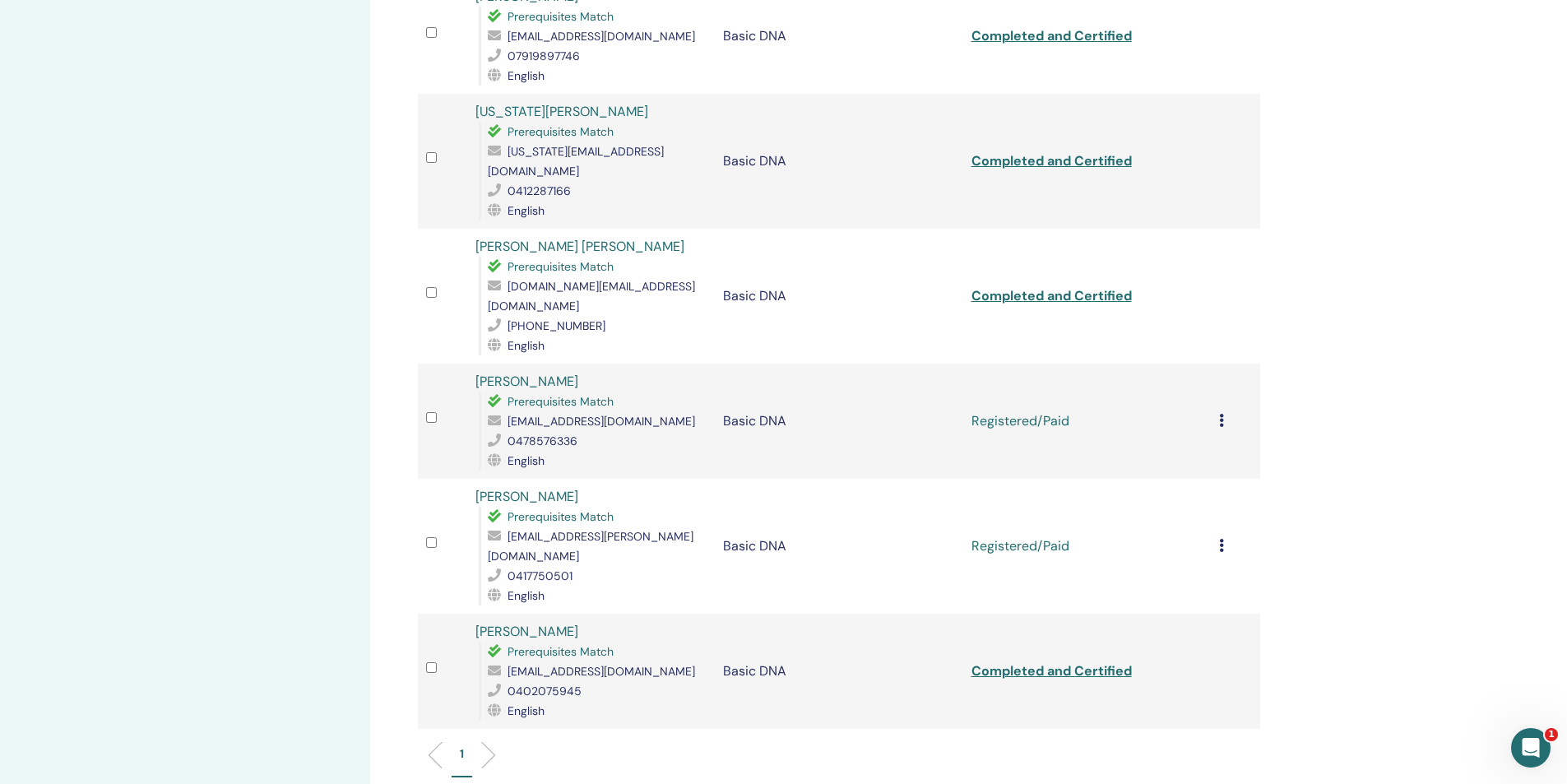
scroll to position [1049, 0]
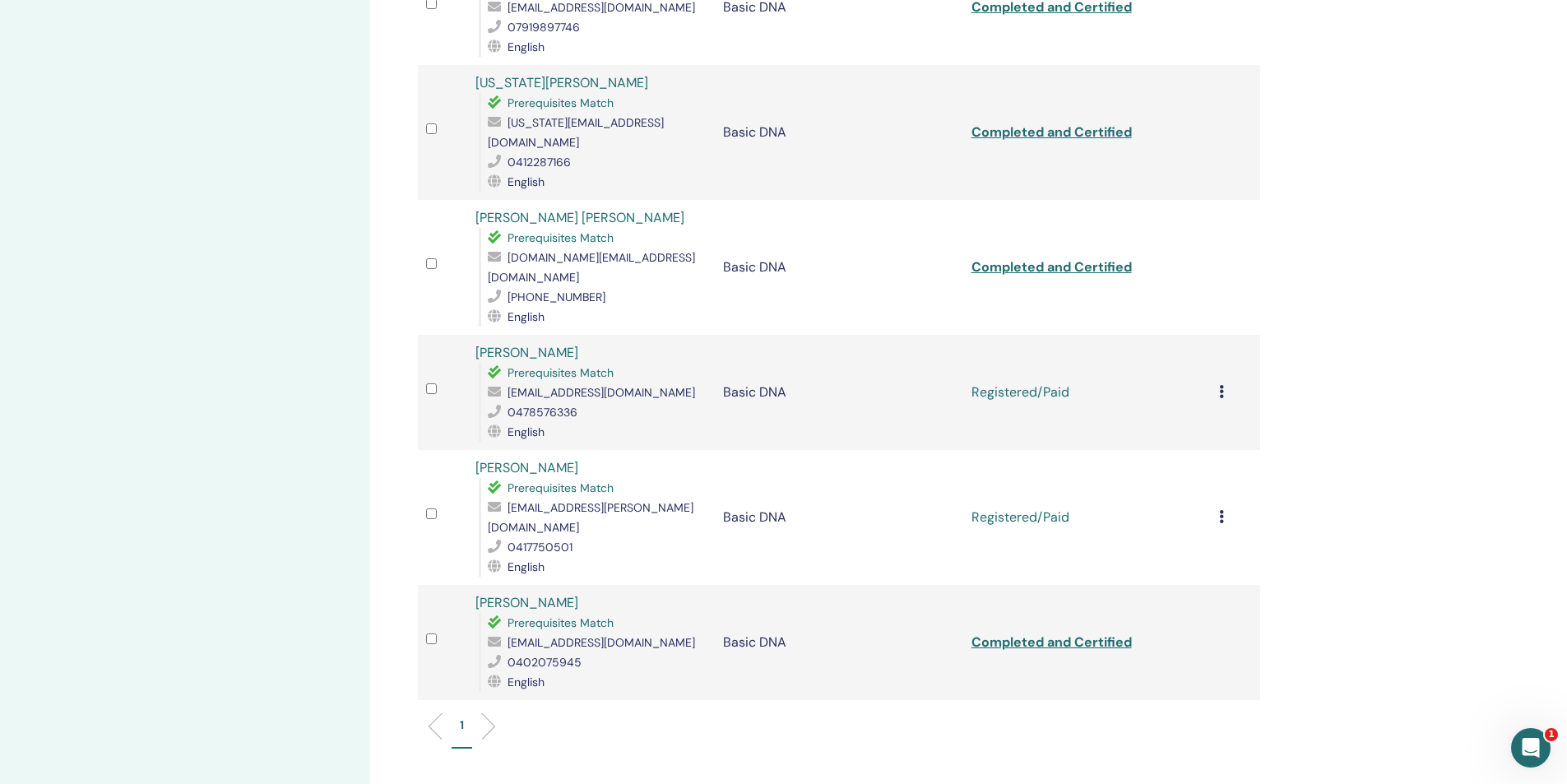
click at [1223, 385] on icon at bounding box center [1222, 391] width 5 height 13
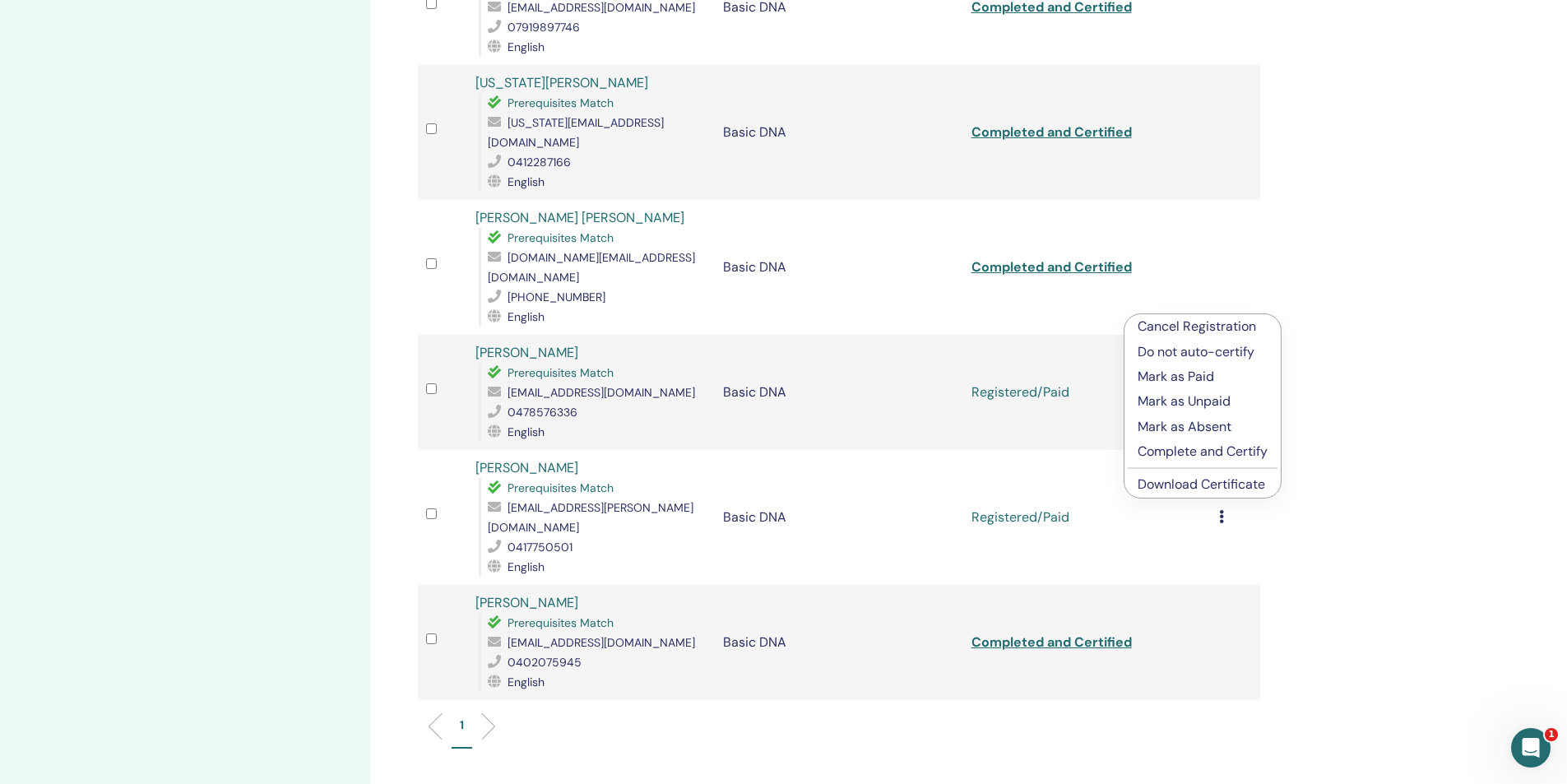
click at [1204, 448] on p "Complete and Certify" at bounding box center [1202, 451] width 130 height 20
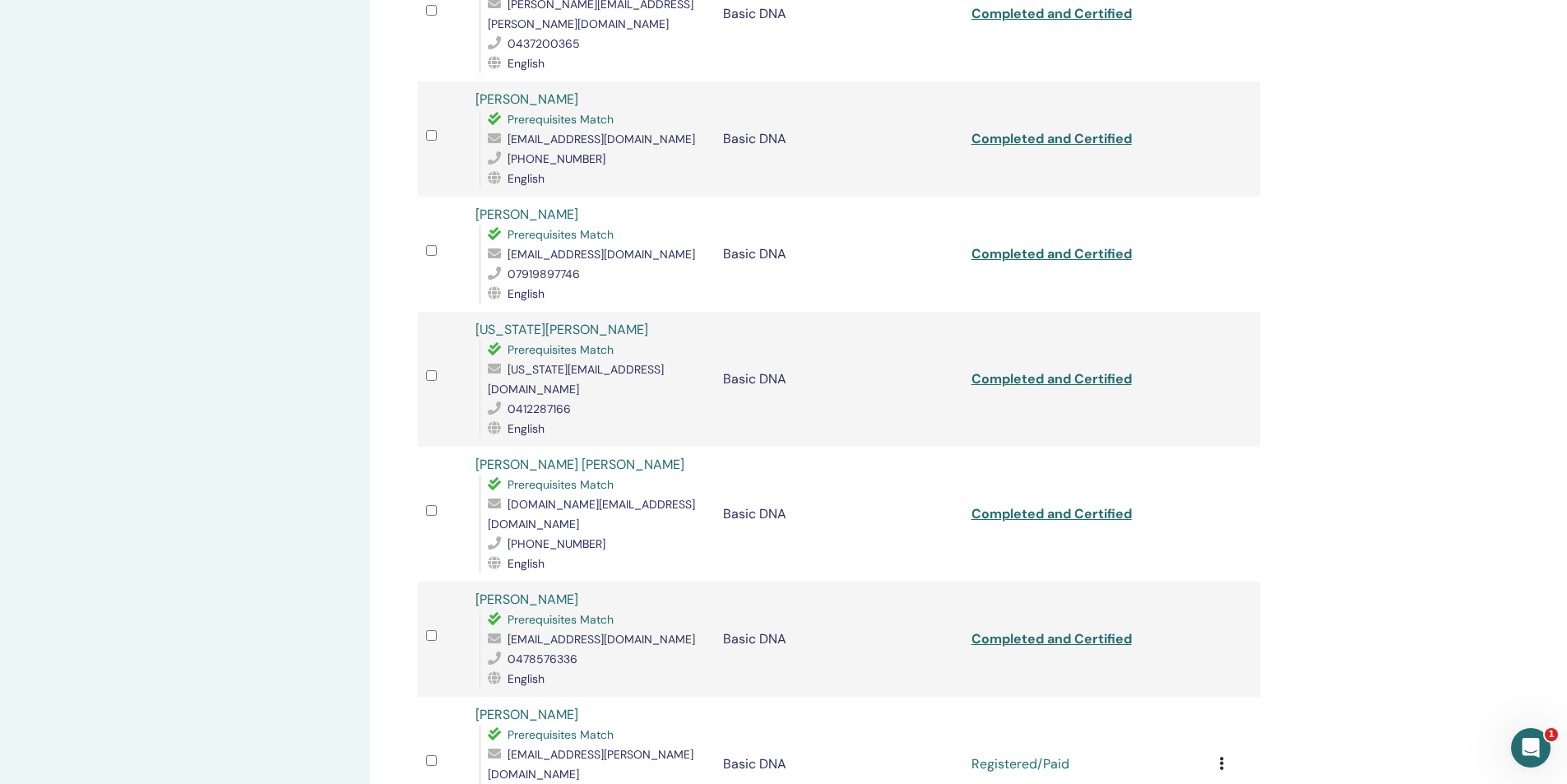
scroll to position [1131, 0]
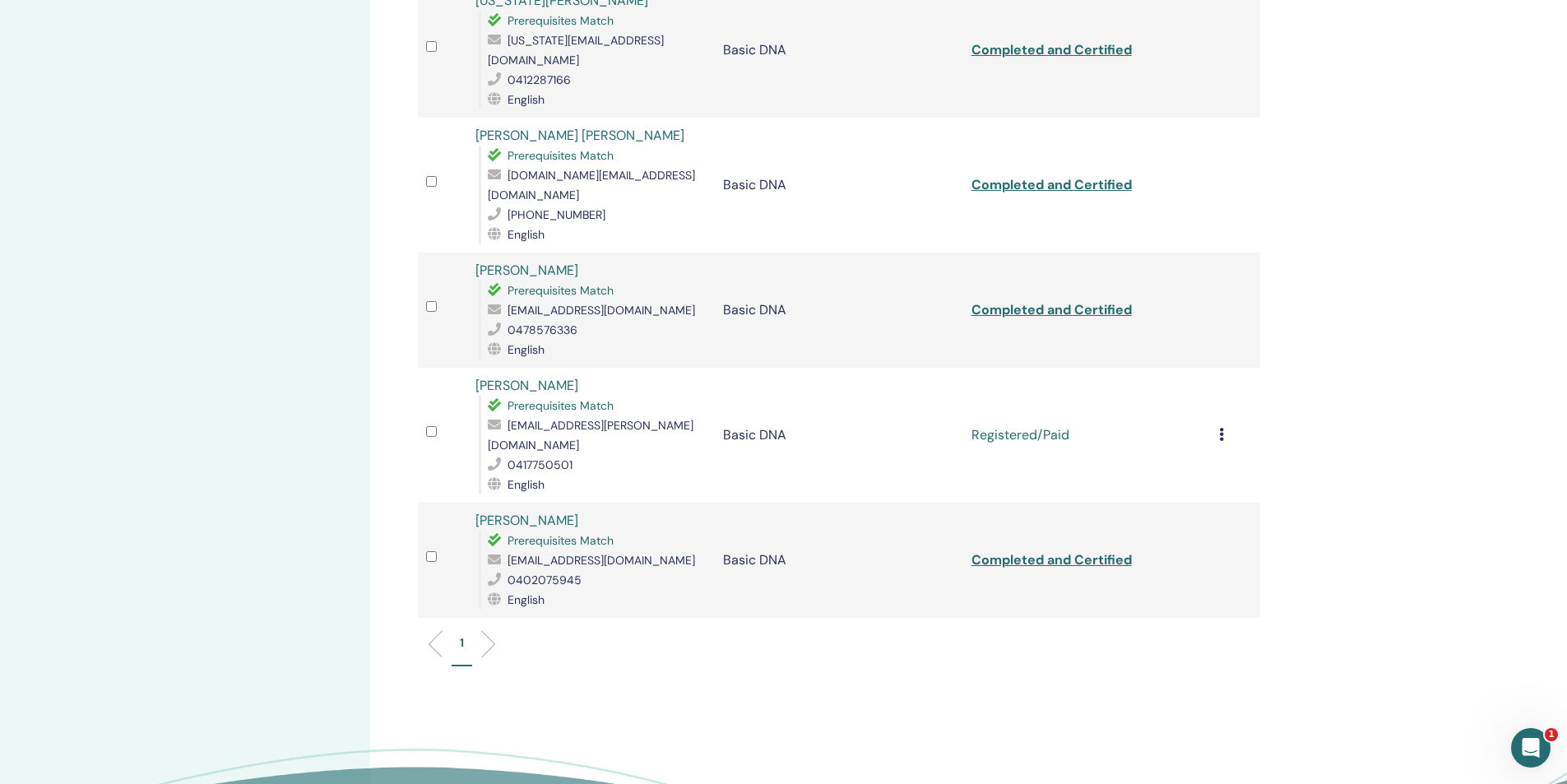
click at [1222, 427] on icon at bounding box center [1222, 433] width 5 height 13
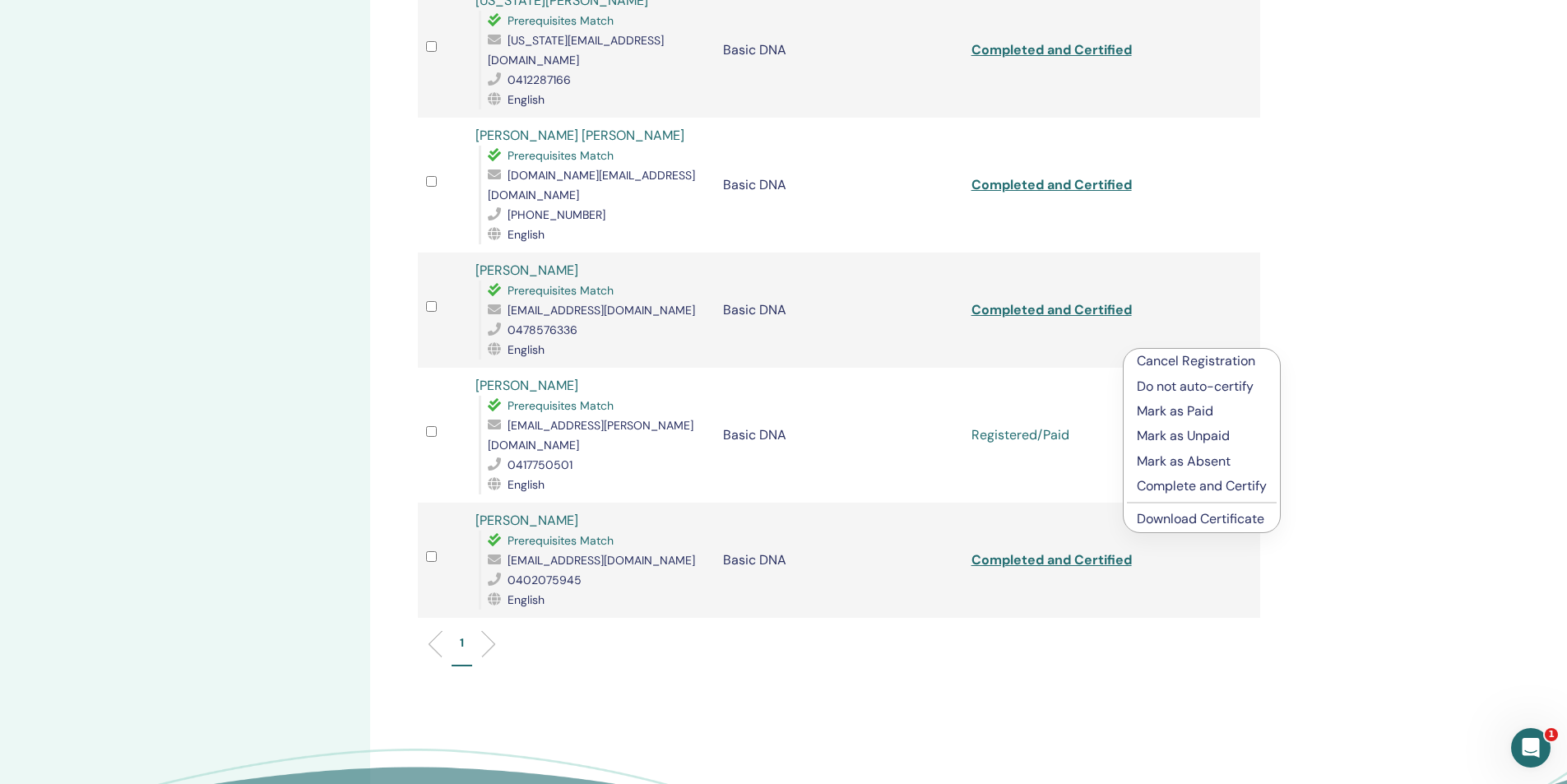
click at [1168, 490] on p "Complete and Certify" at bounding box center [1201, 486] width 130 height 20
